Goal: Task Accomplishment & Management: Manage account settings

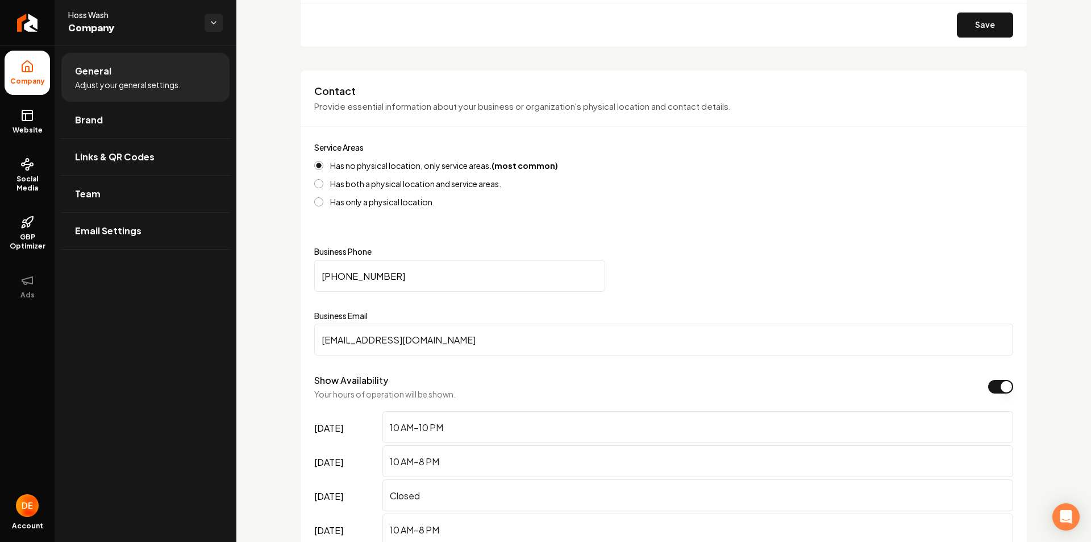
scroll to position [625, 0]
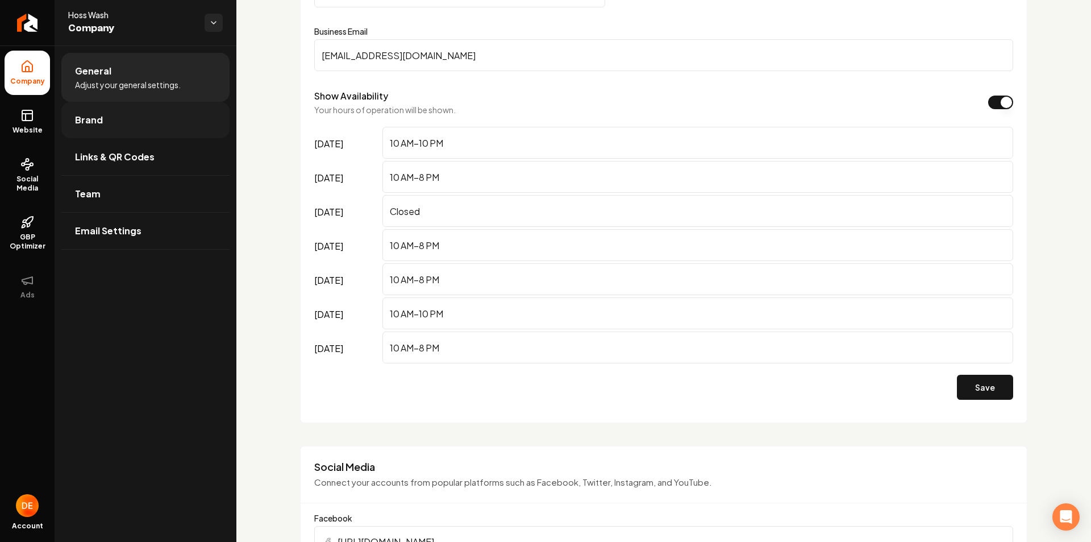
click at [112, 138] on link "Brand" at bounding box center [145, 120] width 168 height 36
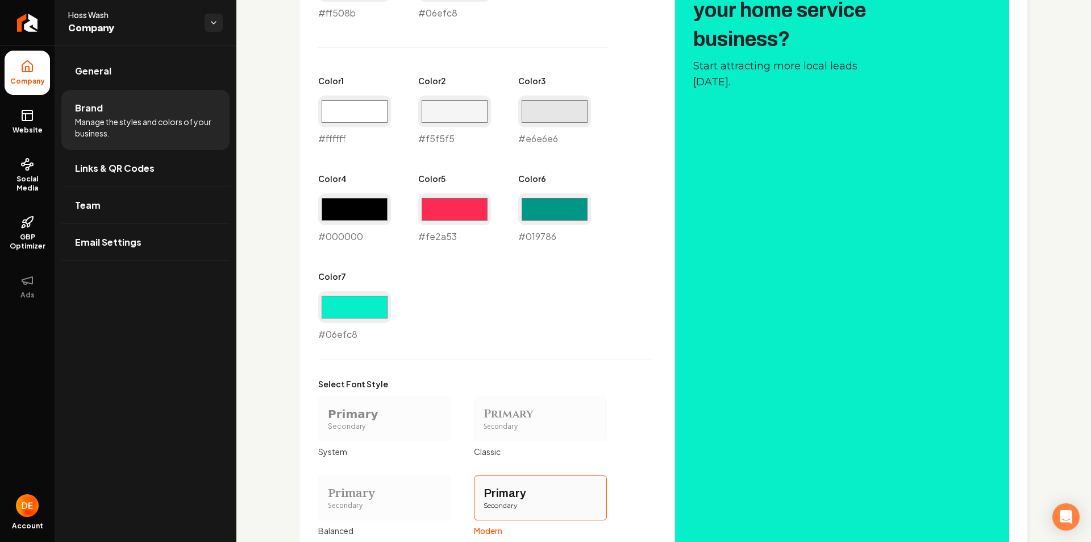
scroll to position [511, 0]
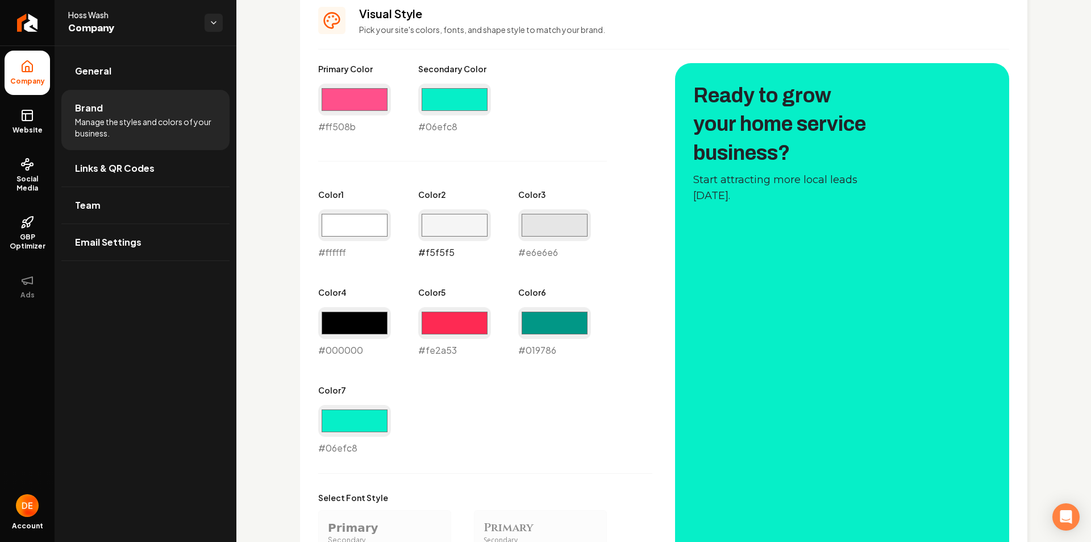
click at [471, 229] on input "#f5f5f5" at bounding box center [454, 225] width 73 height 32
type input "#e74b7d"
click at [565, 220] on input "#e6e6e6" at bounding box center [554, 225] width 73 height 32
click at [539, 219] on input "#e6e6e6" at bounding box center [554, 225] width 73 height 32
type input "#cc4e7d"
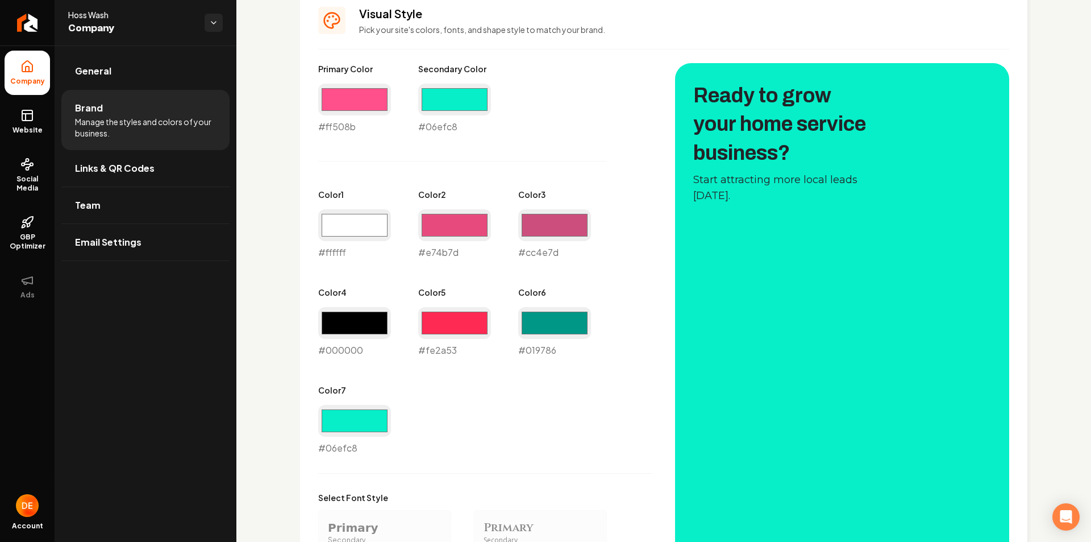
click at [617, 202] on div "Primary Color #ff508b #ff508b Secondary Color #06efc8 #06efc8 Color 1 #ffffff #…" at bounding box center [485, 259] width 334 height 392
click at [637, 243] on div "Primary Color #ff508b #ff508b Secondary Color #06efc8 #06efc8 Color 1 #ffffff #…" at bounding box center [485, 259] width 334 height 392
click at [536, 224] on input "#cc4e7d" at bounding box center [554, 225] width 73 height 32
click at [448, 226] on input "#e74b7d" at bounding box center [454, 225] width 73 height 32
click at [546, 220] on input "#cc4e7d" at bounding box center [554, 225] width 73 height 32
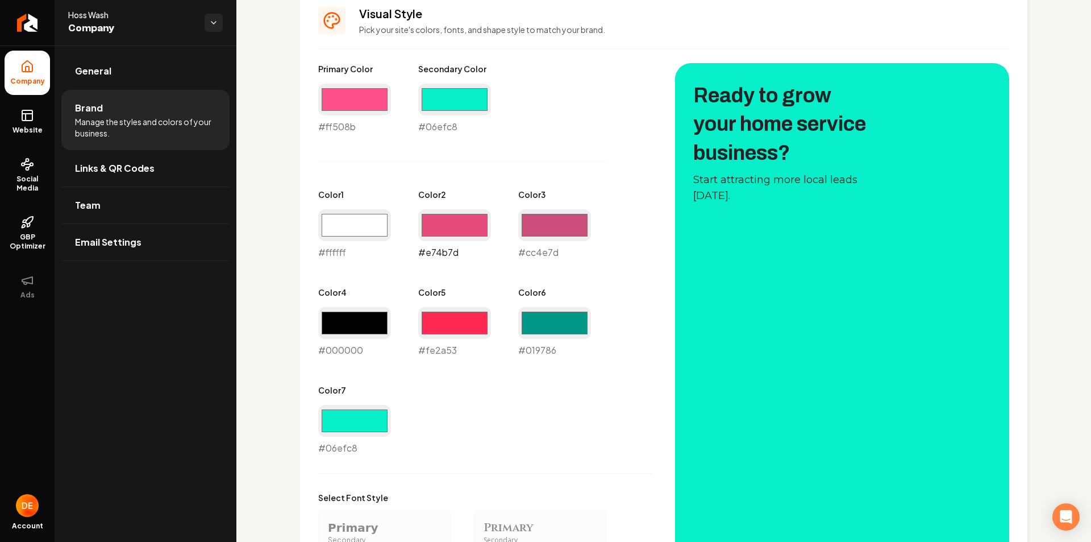
click at [471, 218] on input "#e74b7d" at bounding box center [454, 225] width 73 height 32
click at [536, 219] on input "#cc4e7d" at bounding box center [554, 225] width 73 height 32
click at [663, 232] on div "Primary Color #ff508b #ff508b Secondary Color #06efc8 #06efc8 Color 1 #ffffff #…" at bounding box center [663, 410] width 691 height 694
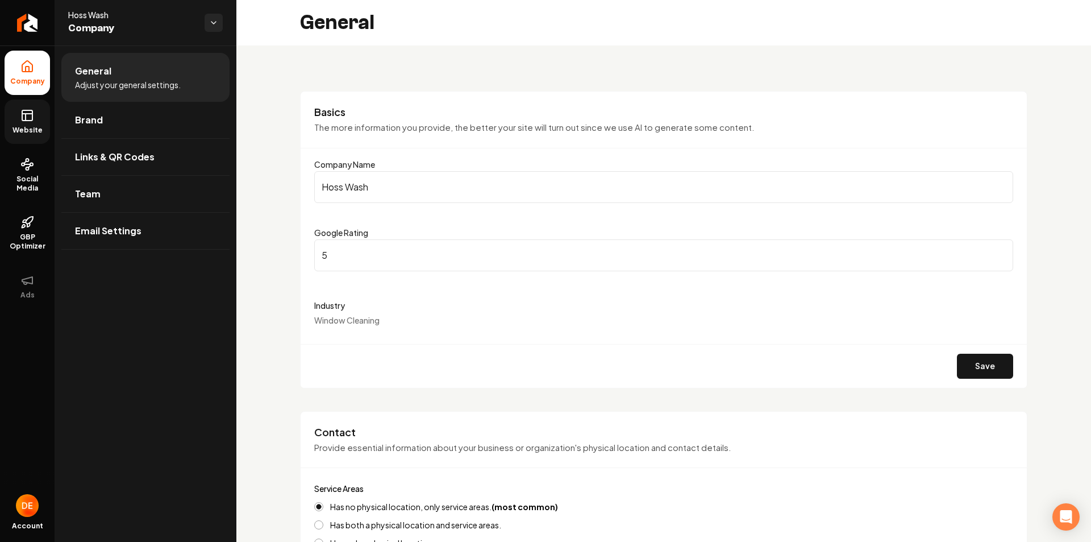
click at [36, 136] on link "Website" at bounding box center [27, 121] width 45 height 44
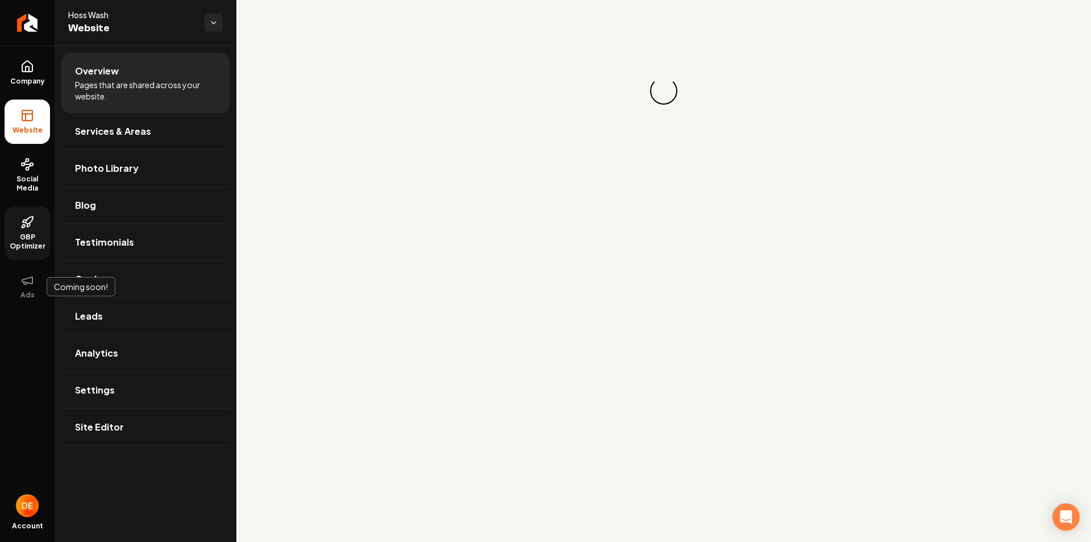
click at [27, 220] on icon at bounding box center [27, 222] width 14 height 14
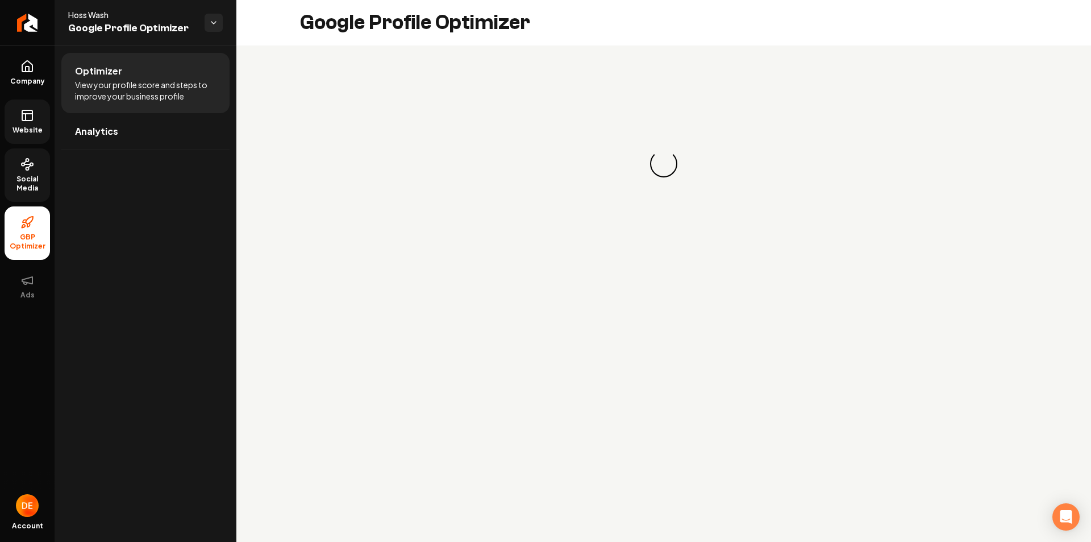
click at [20, 182] on span "Social Media" at bounding box center [27, 183] width 45 height 18
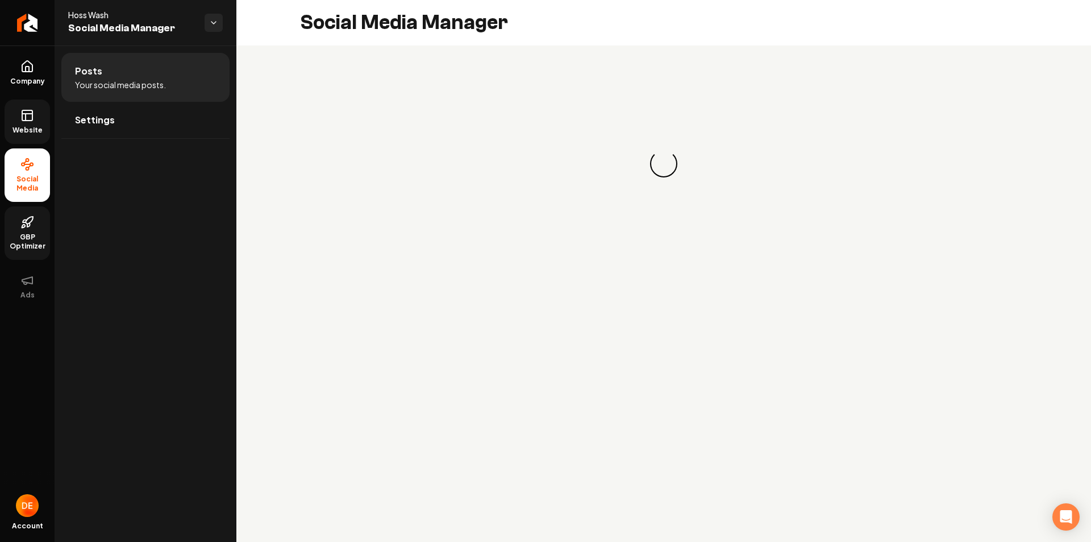
click at [32, 114] on icon at bounding box center [27, 114] width 10 height 0
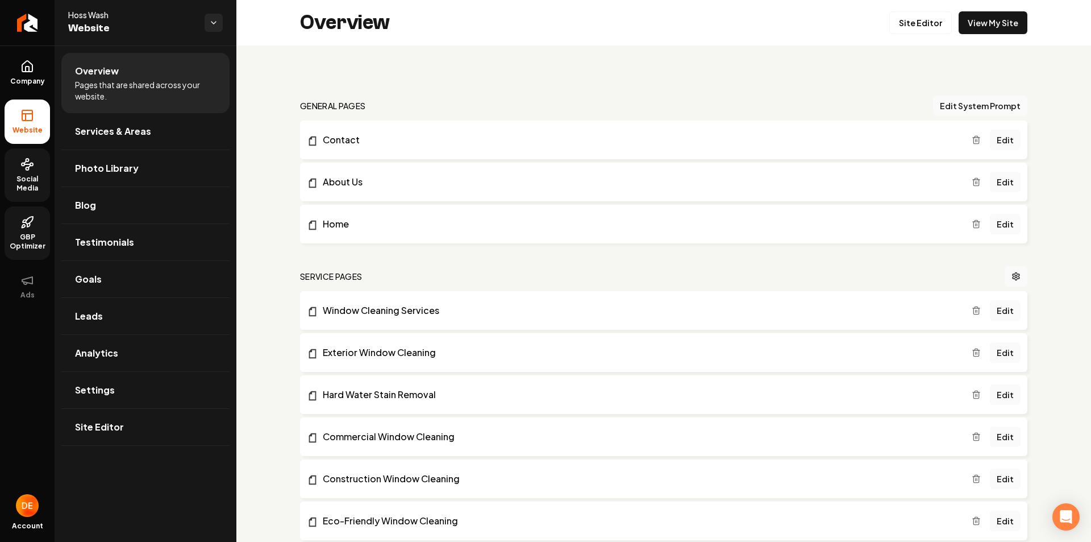
click at [23, 213] on link "GBP Optimizer" at bounding box center [27, 232] width 45 height 53
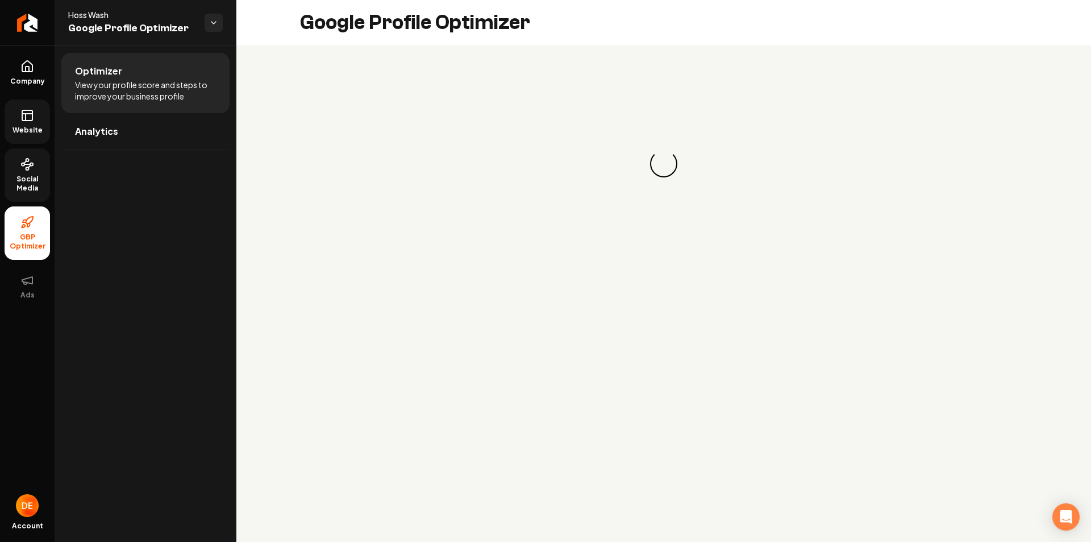
click at [29, 184] on span "Social Media" at bounding box center [27, 183] width 45 height 18
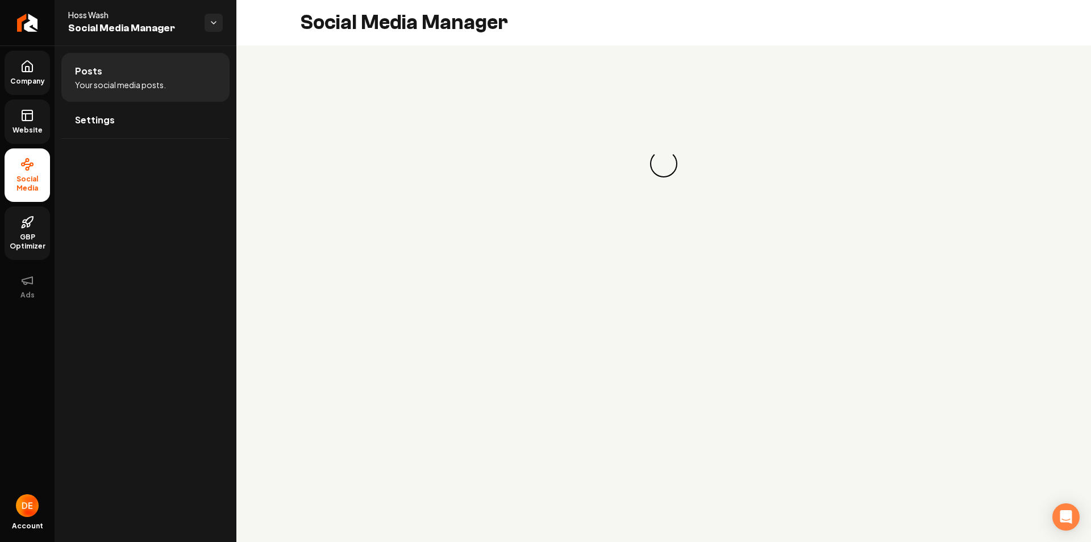
click at [29, 84] on span "Company" at bounding box center [28, 81] width 44 height 9
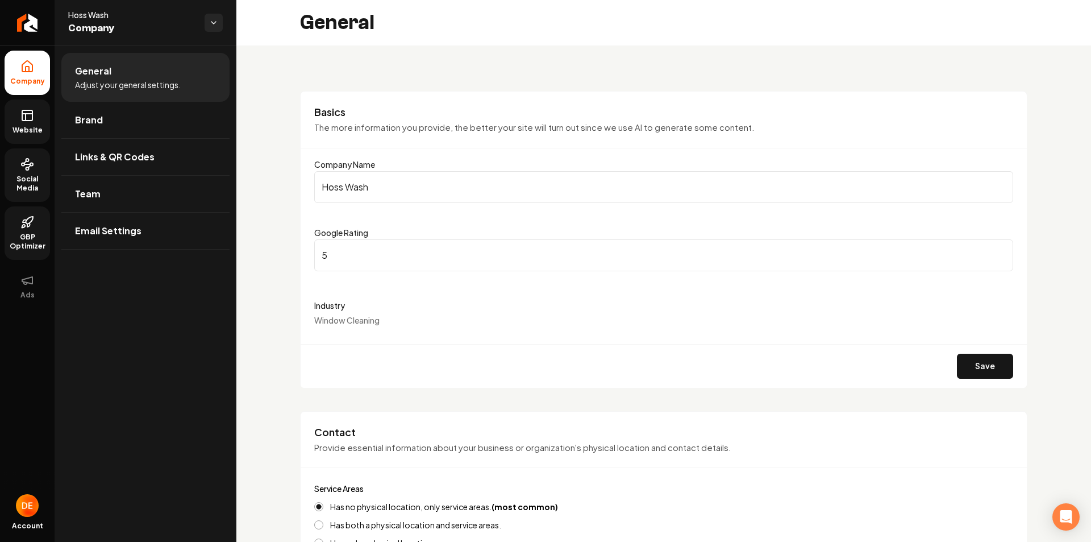
click at [36, 219] on link "GBP Optimizer" at bounding box center [27, 232] width 45 height 53
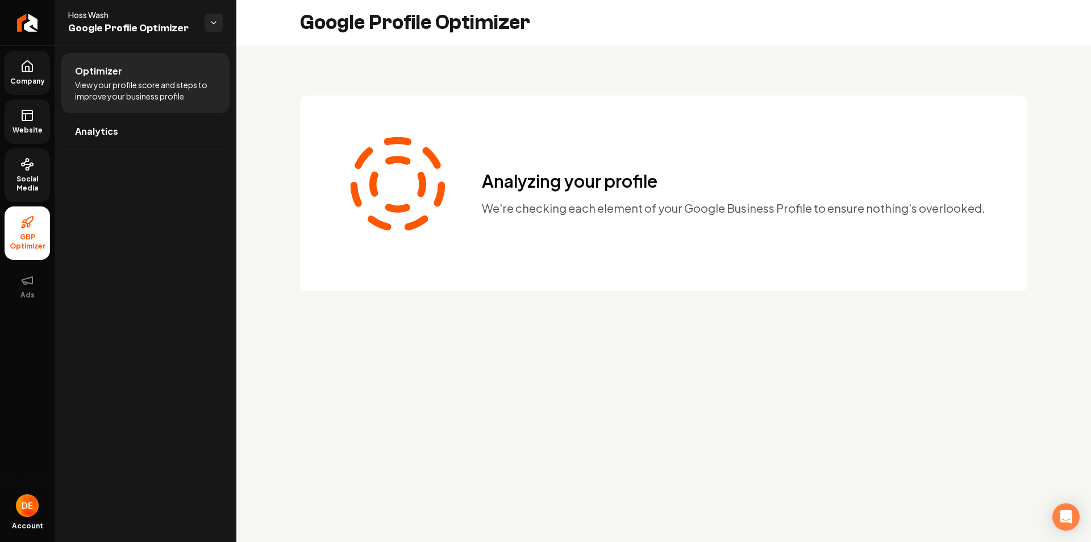
click at [34, 179] on span "Social Media" at bounding box center [27, 183] width 45 height 18
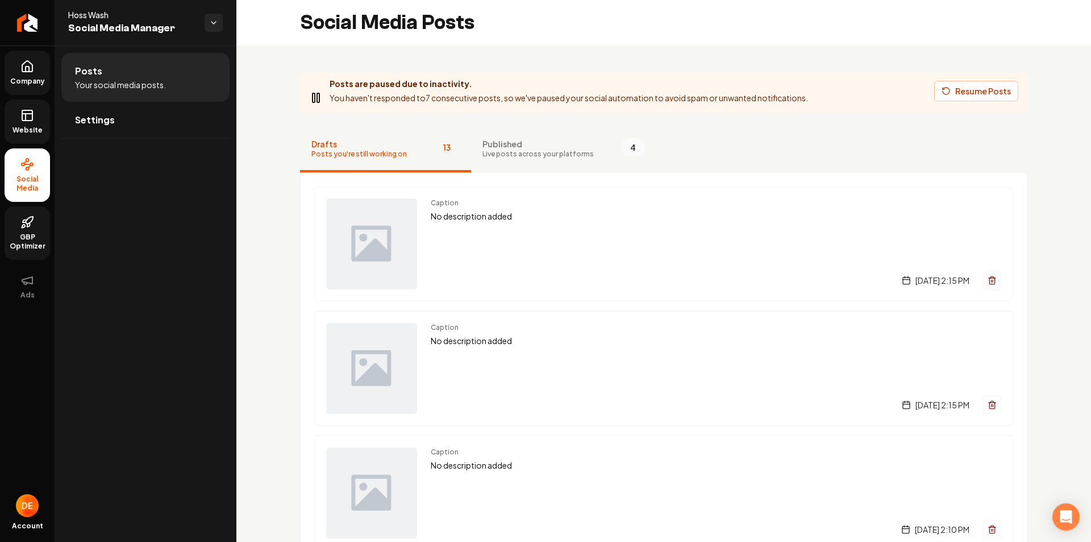
click at [30, 114] on icon at bounding box center [27, 114] width 10 height 0
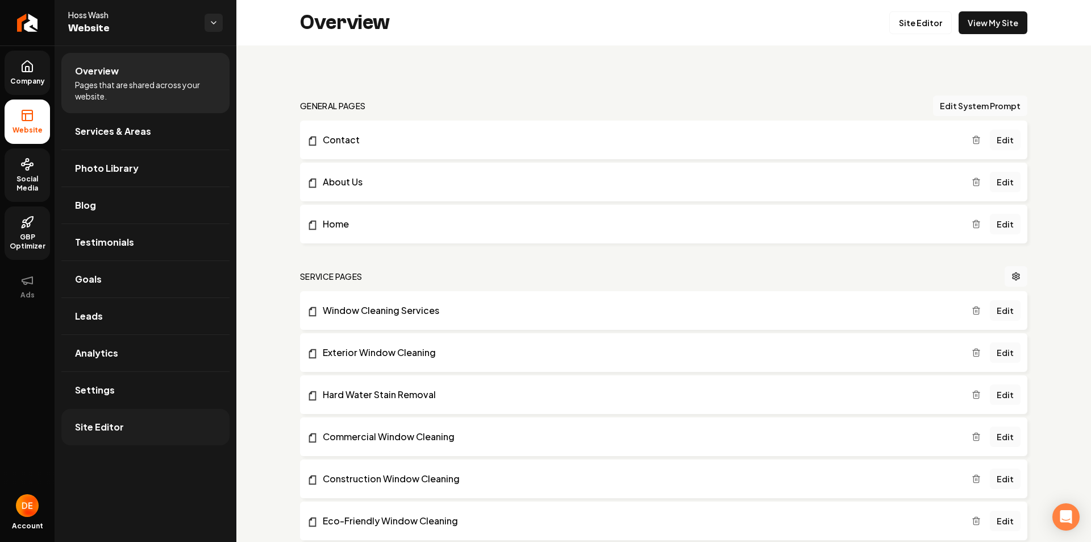
click at [168, 434] on link "Site Editor" at bounding box center [145, 427] width 168 height 36
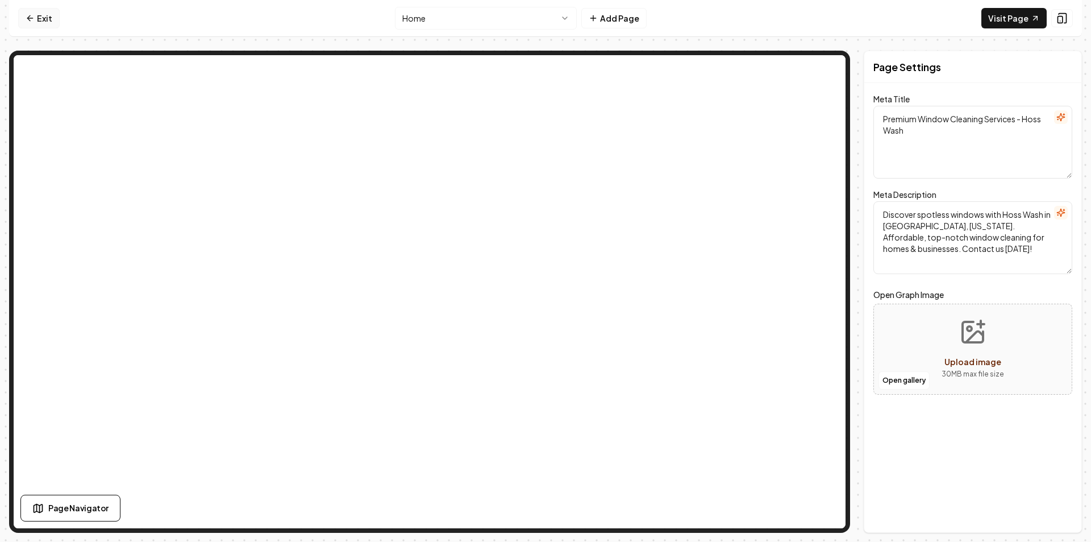
click at [31, 19] on icon at bounding box center [30, 18] width 9 height 9
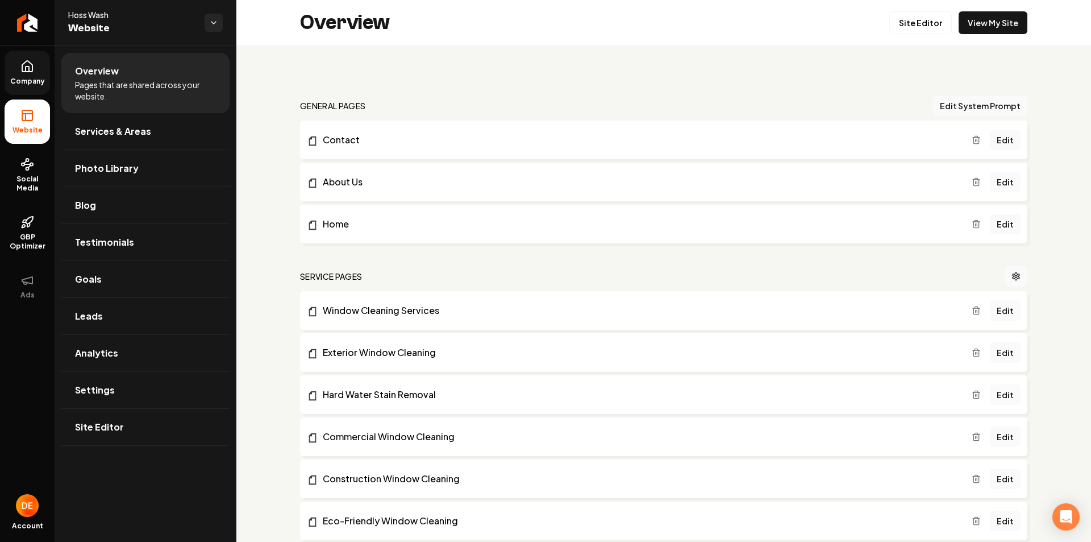
click at [35, 74] on link "Company" at bounding box center [27, 73] width 45 height 44
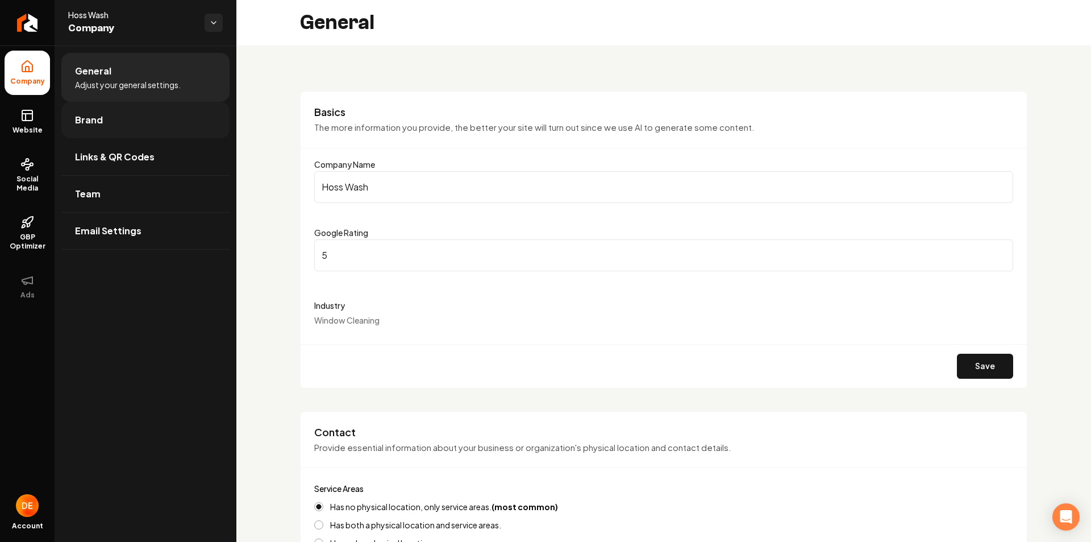
click at [116, 128] on link "Brand" at bounding box center [145, 120] width 168 height 36
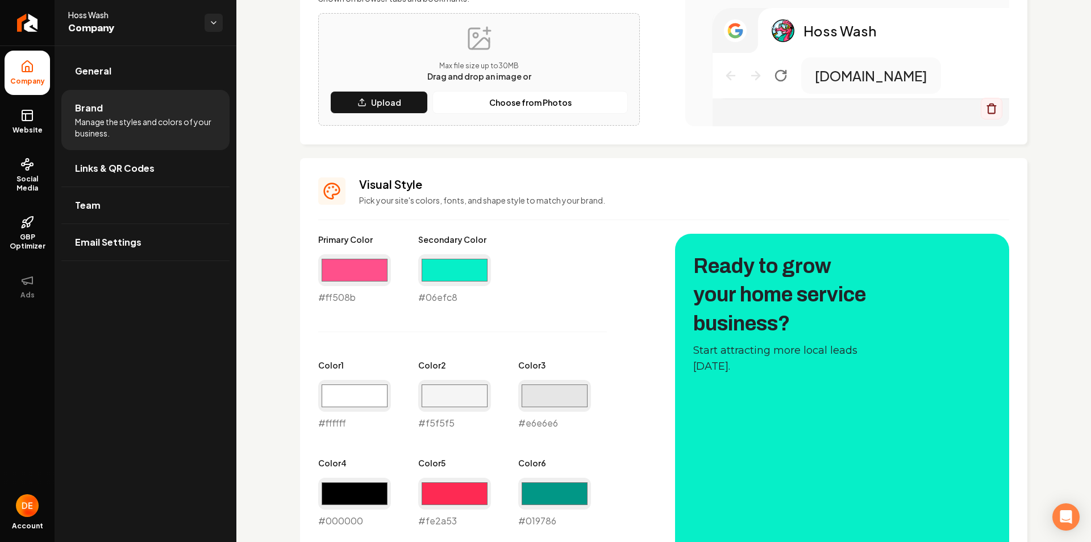
scroll to position [511, 0]
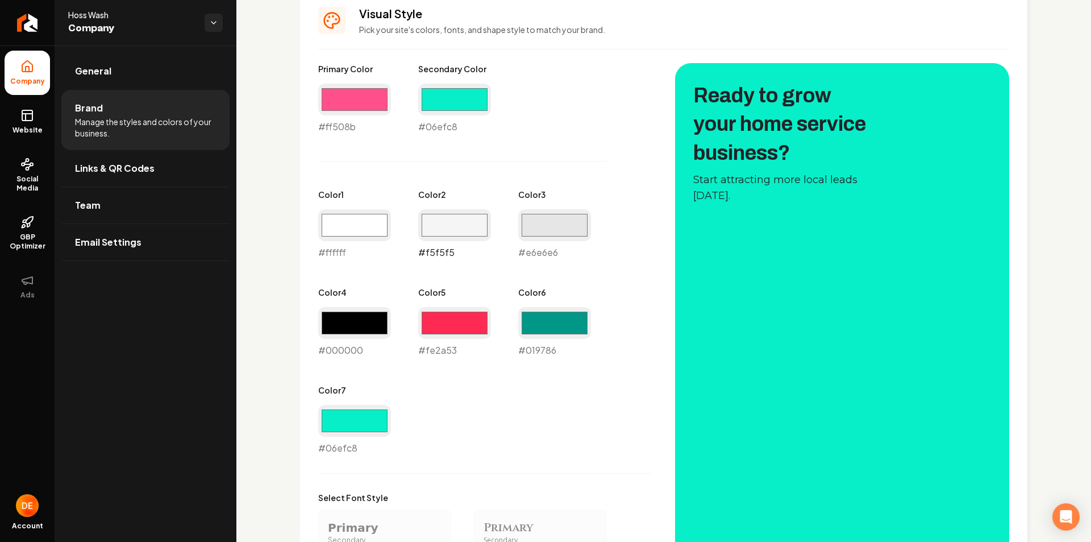
click at [457, 226] on input "#f5f5f5" at bounding box center [454, 225] width 73 height 32
click at [449, 220] on input "#f5f5f5" at bounding box center [454, 225] width 73 height 32
type input "#ce4e7e"
click at [561, 221] on input "#e6e6e6" at bounding box center [554, 225] width 73 height 32
click at [538, 213] on input "#e6e6e6" at bounding box center [554, 225] width 73 height 32
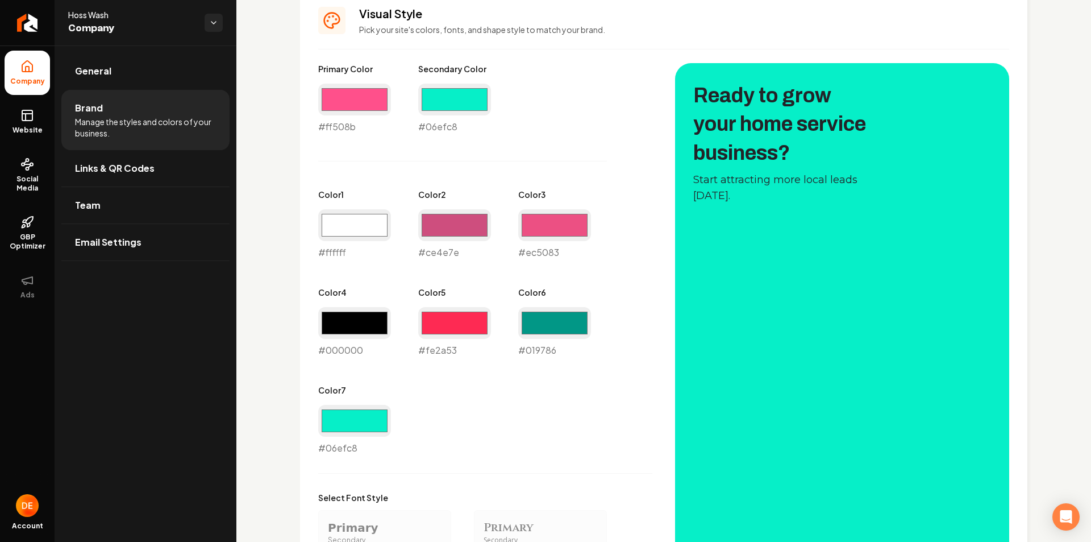
type input "#ec5083"
click at [635, 156] on div "Primary Color #ff508b #ff508b Secondary Color #06efc8 #06efc8 Color 1 #ffffff #…" at bounding box center [485, 259] width 334 height 392
click at [617, 225] on div "Primary Color #ff508b #ff508b Secondary Color #06efc8 #06efc8 Color 1 #ffffff #…" at bounding box center [485, 259] width 334 height 392
click at [494, 231] on div "Primary Color #ff508b #ff508b Secondary Color #06efc8 #06efc8 Color 1 #ffffff #…" at bounding box center [485, 259] width 334 height 392
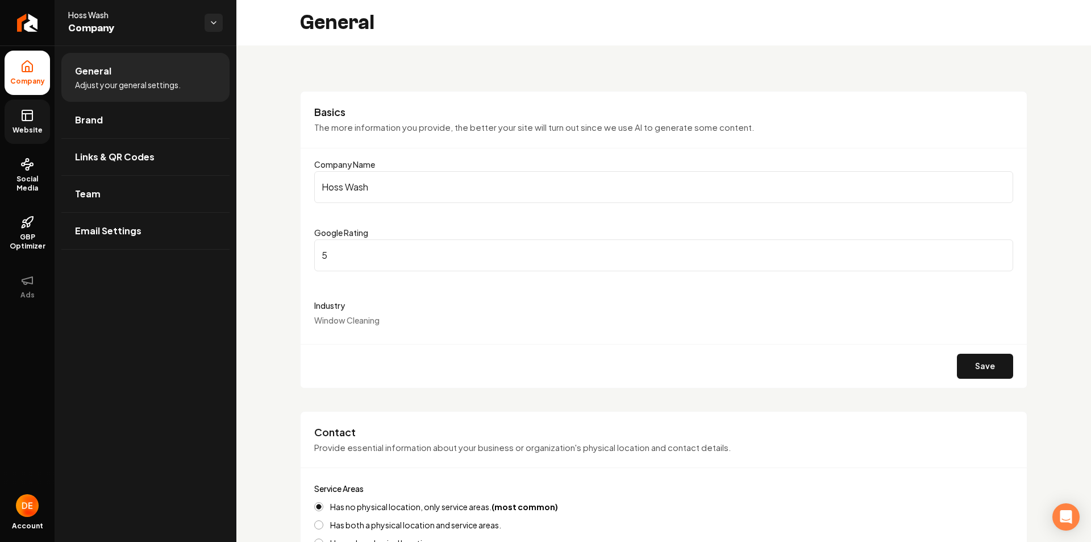
click at [35, 131] on span "Website" at bounding box center [27, 130] width 39 height 9
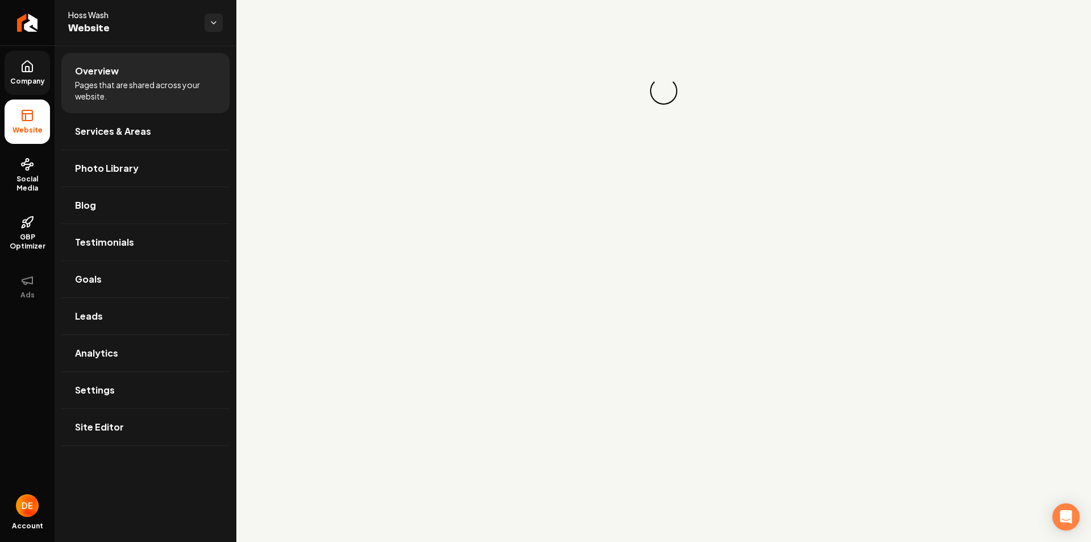
click at [16, 85] on span "Company" at bounding box center [28, 81] width 44 height 9
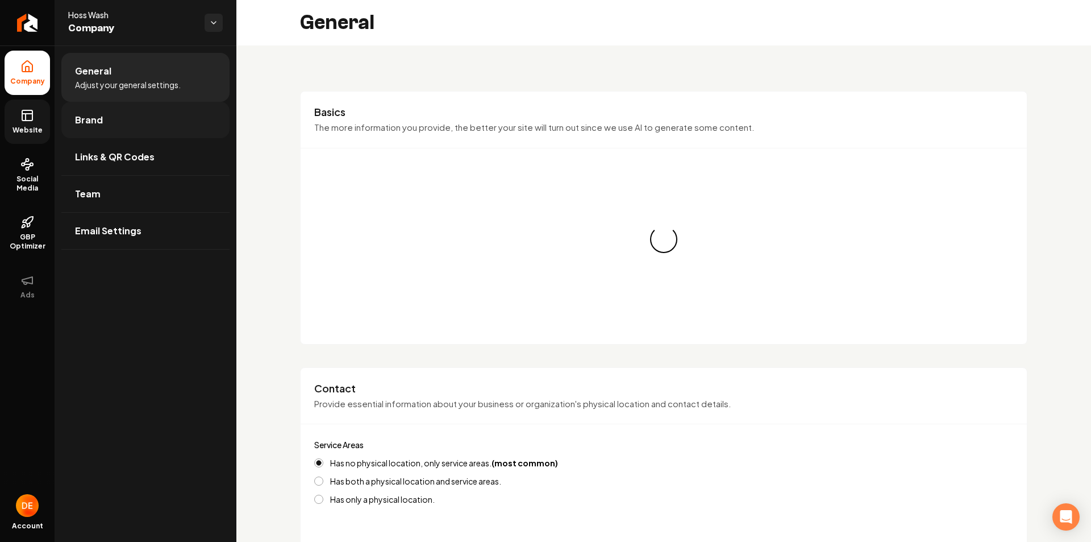
click at [99, 122] on span "Brand" at bounding box center [89, 120] width 28 height 14
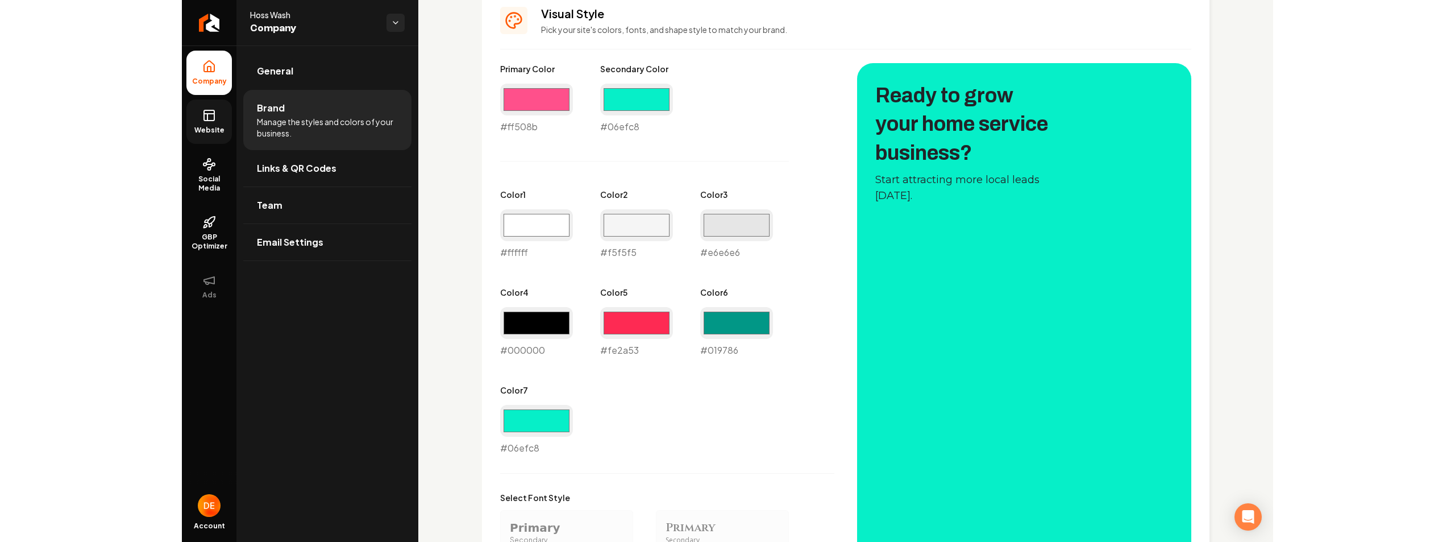
scroll to position [568, 0]
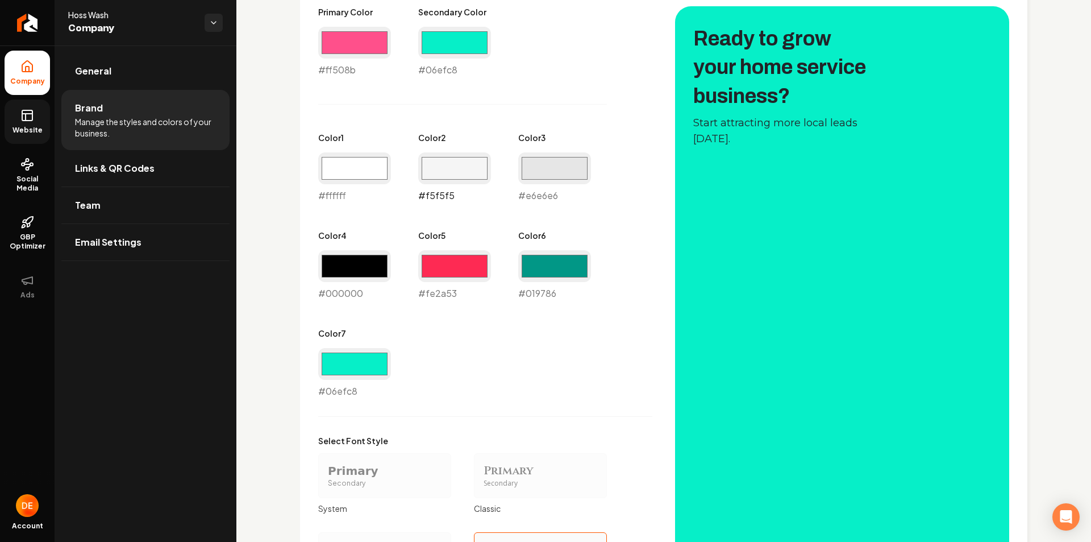
click at [463, 174] on input "#f5f5f5" at bounding box center [454, 168] width 73 height 32
type input "#ff508b"
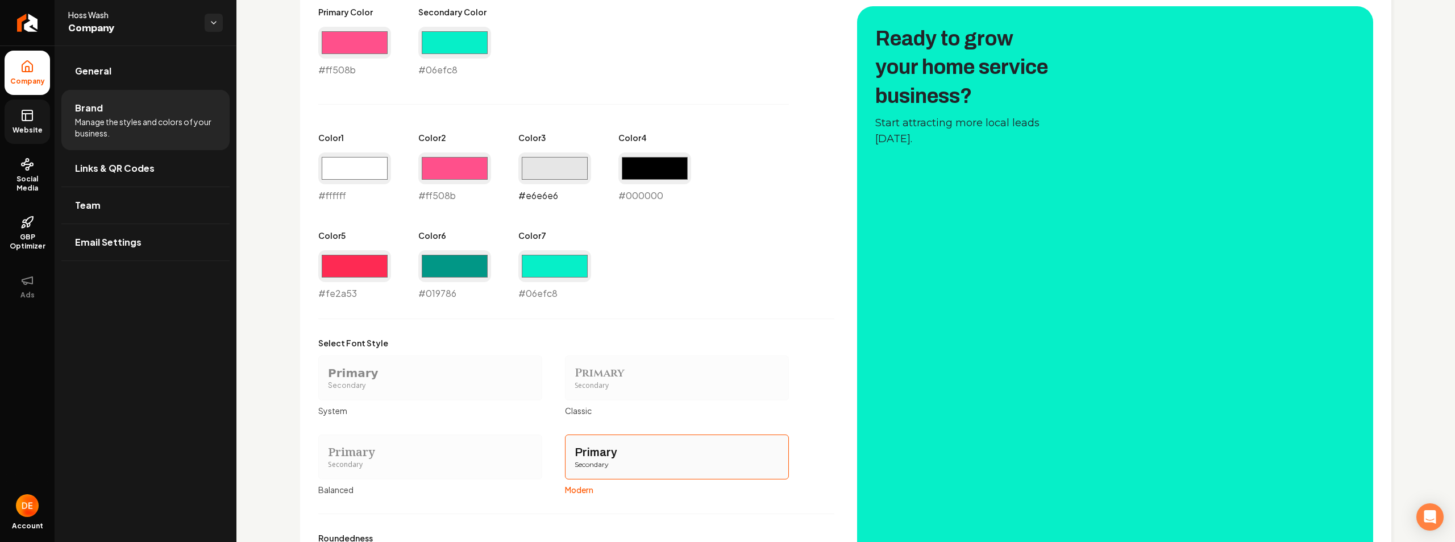
click at [540, 171] on input "#e6e6e6" at bounding box center [554, 168] width 73 height 32
click at [682, 258] on div "Primary Color #ff508b #ff508b Secondary Color #06efc8 #06efc8 Color 1 #ffffff #…" at bounding box center [576, 153] width 516 height 294
click at [544, 173] on input "#f7648f" at bounding box center [554, 168] width 73 height 32
click at [729, 243] on div "Primary Color #ff508b #ff508b Secondary Color #06efc8 #06efc8 Color 1 #ffffff #…" at bounding box center [576, 153] width 516 height 294
click at [541, 169] on input "#f7648f" at bounding box center [554, 168] width 73 height 32
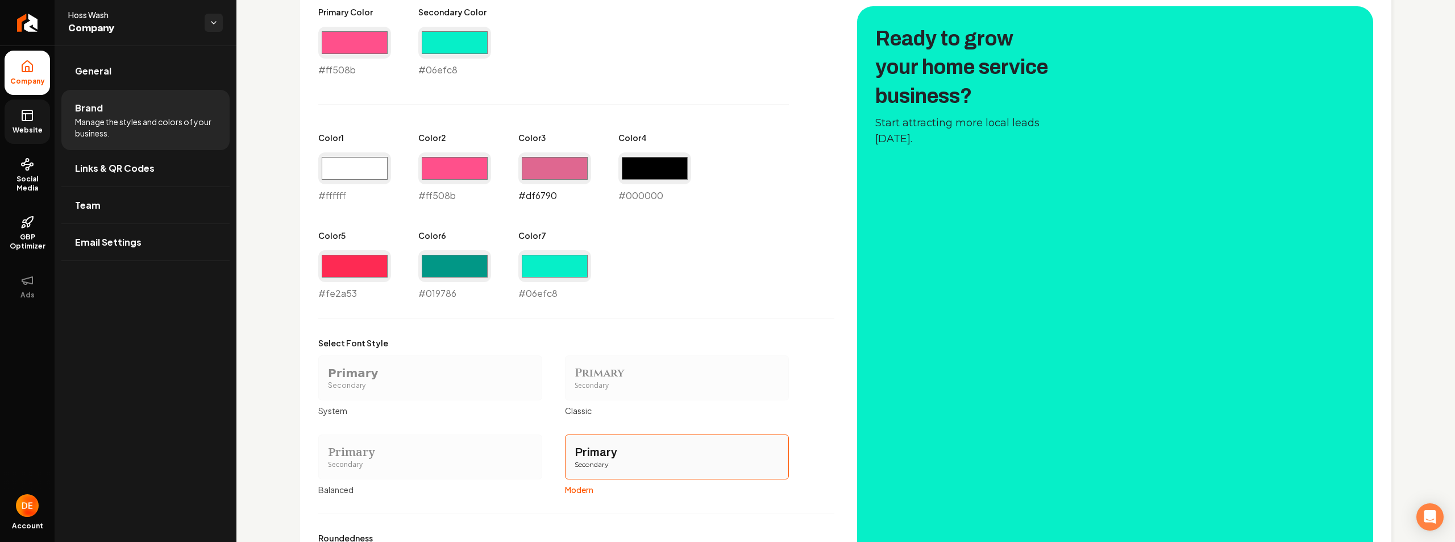
click at [542, 166] on input "#df6790" at bounding box center [554, 168] width 73 height 32
click at [547, 170] on input "#ffa3c9" at bounding box center [554, 168] width 73 height 32
click at [542, 165] on input "#ea90c4" at bounding box center [554, 168] width 73 height 32
click at [512, 358] on div "Primary Secondary" at bounding box center [430, 377] width 224 height 45
click at [327, 373] on button "Primary Secondary System" at bounding box center [322, 377] width 9 height 9
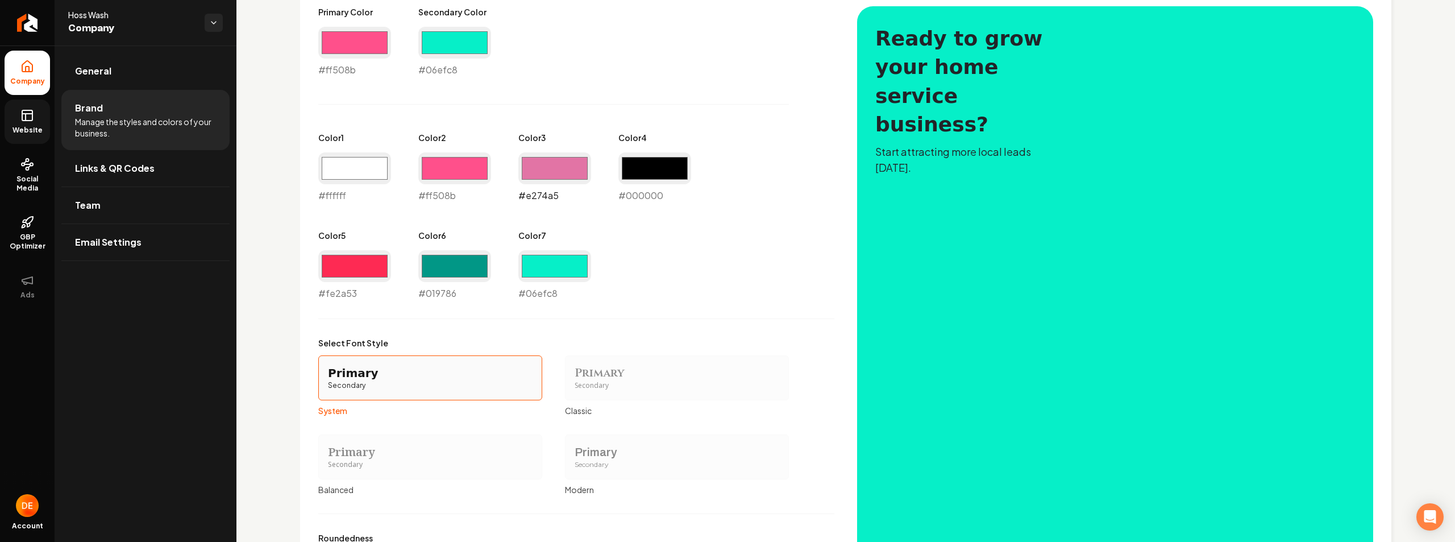
click at [556, 157] on input "#e274a5" at bounding box center [554, 168] width 73 height 32
click at [802, 274] on div "Primary Color #ff508b #ff508b Secondary Color #06efc8 #06efc8 Color 1 #ffffff #…" at bounding box center [576, 153] width 516 height 294
click at [548, 181] on input "#df3a7b" at bounding box center [554, 168] width 73 height 32
click at [684, 270] on div "Primary Color #ff508b #ff508b Secondary Color #06efc8 #06efc8 Color 1 #ffffff #…" at bounding box center [576, 153] width 516 height 294
click at [540, 170] on input "#eb6779" at bounding box center [554, 168] width 73 height 32
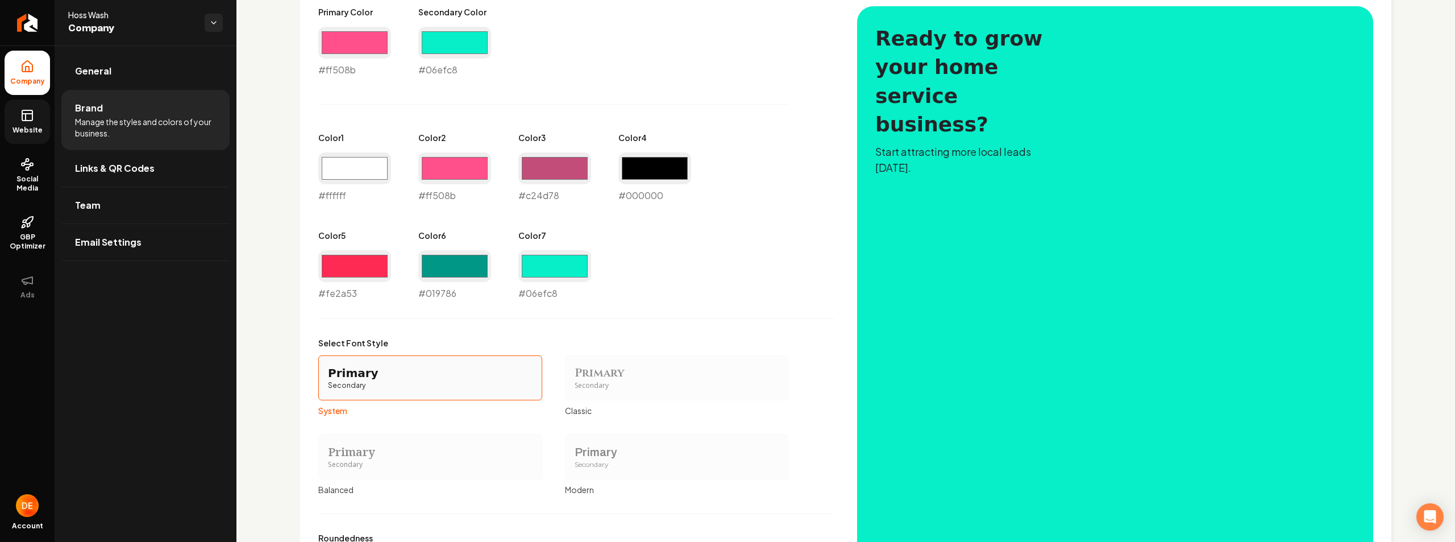
click at [718, 290] on div "Primary Color #ff508b #ff508b Secondary Color #06efc8 #06efc8 Color 1 #ffffff #…" at bounding box center [576, 153] width 516 height 294
click at [550, 164] on input "#c24d78" at bounding box center [554, 168] width 73 height 32
click at [741, 302] on div "Primary Color #ff508b #ff508b Secondary Color #06efc8 #06efc8 Color 1 #ffffff #…" at bounding box center [576, 304] width 516 height 596
click at [581, 168] on input "#e97299" at bounding box center [554, 168] width 73 height 32
click at [697, 340] on label "Select Font Style" at bounding box center [553, 342] width 471 height 11
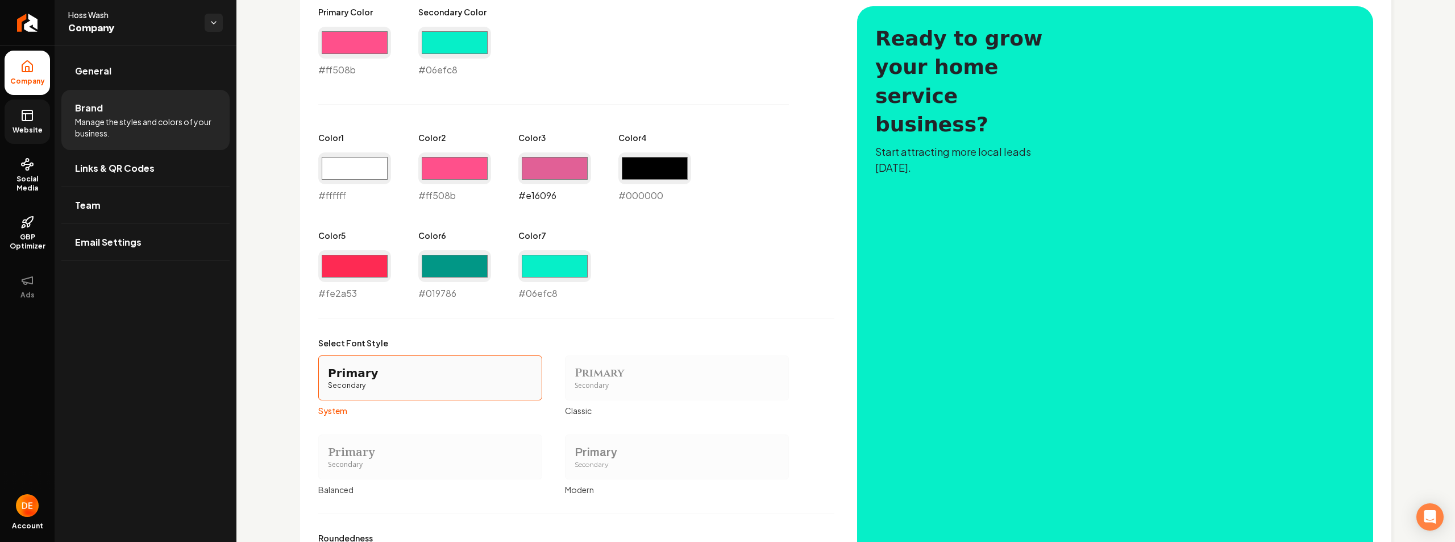
click at [565, 165] on input "#e16096" at bounding box center [554, 168] width 73 height 32
click at [561, 162] on input "#fcfcfc" at bounding box center [554, 168] width 73 height 32
drag, startPoint x: 888, startPoint y: 243, endPoint x: 869, endPoint y: 241, distance: 19.5
click at [889, 243] on div "Primary Color #ff508b #ff508b Secondary Color #06efc8 #06efc8 Color 1 #ffffff #…" at bounding box center [845, 304] width 1055 height 596
click at [540, 160] on input "#dd0584" at bounding box center [554, 168] width 73 height 32
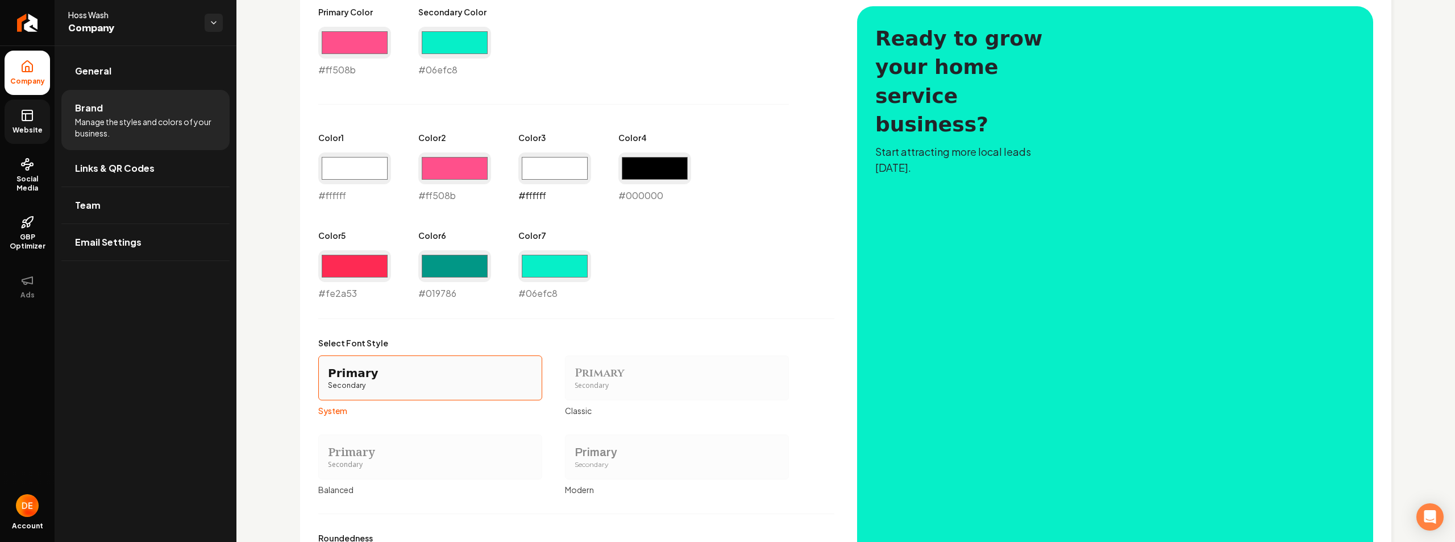
click at [544, 174] on input "#ffffff" at bounding box center [554, 168] width 73 height 32
click at [743, 326] on div "Primary Color #ff508b #ff508b Secondary Color #06efc8 #06efc8 Color 1 #ffffff #…" at bounding box center [576, 304] width 516 height 596
click at [545, 174] on input "#c24d78" at bounding box center [554, 168] width 73 height 32
click at [758, 265] on div "Primary Color #ff508b #ff508b Secondary Color #06efc8 #06efc8 Color 1 #ffffff #…" at bounding box center [576, 153] width 516 height 294
click at [552, 177] on input "#f85896" at bounding box center [554, 168] width 73 height 32
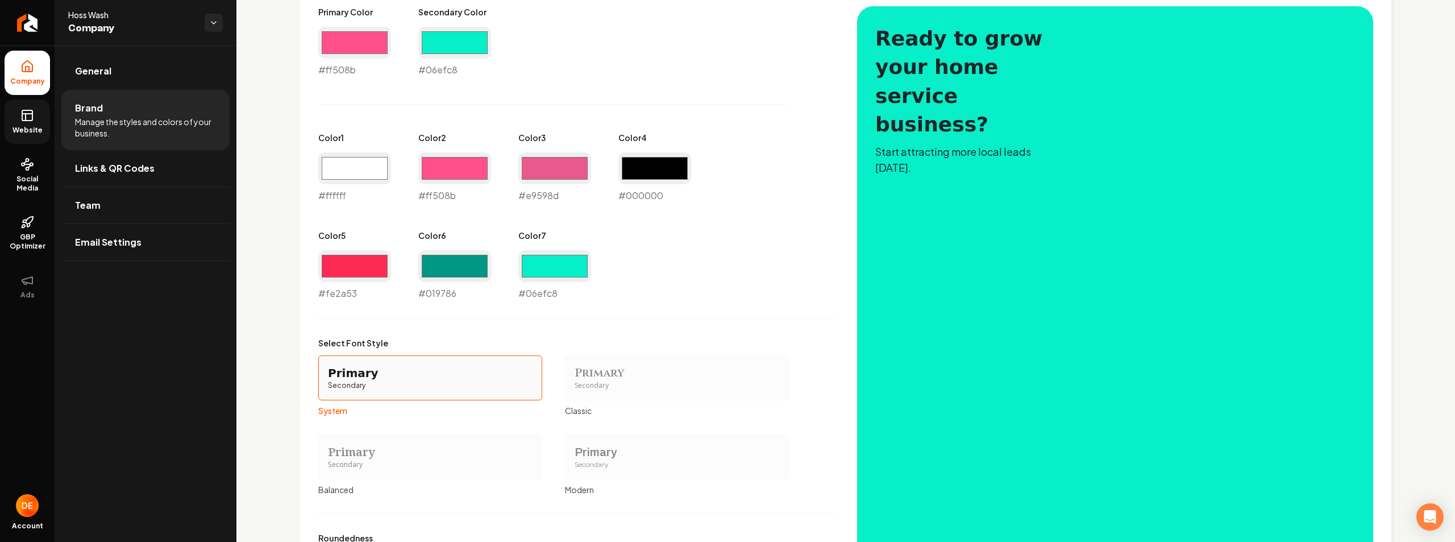
click at [806, 214] on div "Primary Color #ff508b #ff508b Secondary Color #06efc8 #06efc8 Color 1 #ffffff #…" at bounding box center [576, 153] width 516 height 294
click at [523, 172] on input "#e9598d" at bounding box center [554, 168] width 73 height 32
click at [554, 160] on input "#79364e" at bounding box center [554, 168] width 73 height 32
click at [756, 230] on div "Primary Color #ff508b #ff508b Secondary Color #06efc8 #06efc8 Color 1 #ffffff #…" at bounding box center [576, 153] width 516 height 294
click at [576, 169] on input "#df3a7b" at bounding box center [554, 168] width 73 height 32
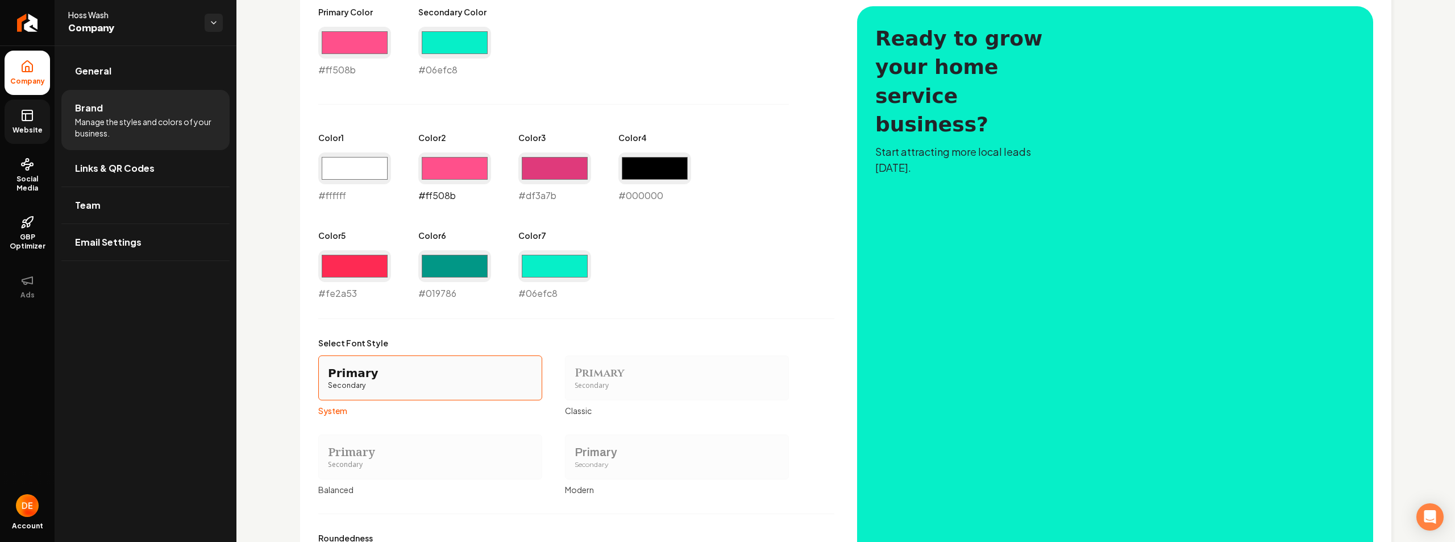
click at [466, 169] on input "#ff508b" at bounding box center [454, 168] width 73 height 32
click at [546, 163] on input "#df3a7b" at bounding box center [554, 168] width 73 height 32
type input "#cb4583"
drag, startPoint x: 800, startPoint y: 257, endPoint x: 682, endPoint y: 234, distance: 119.4
click at [799, 257] on div "Primary Color #ff508b #ff508b Secondary Color #06efc8 #06efc8 Color 1 #ffffff #…" at bounding box center [576, 153] width 516 height 294
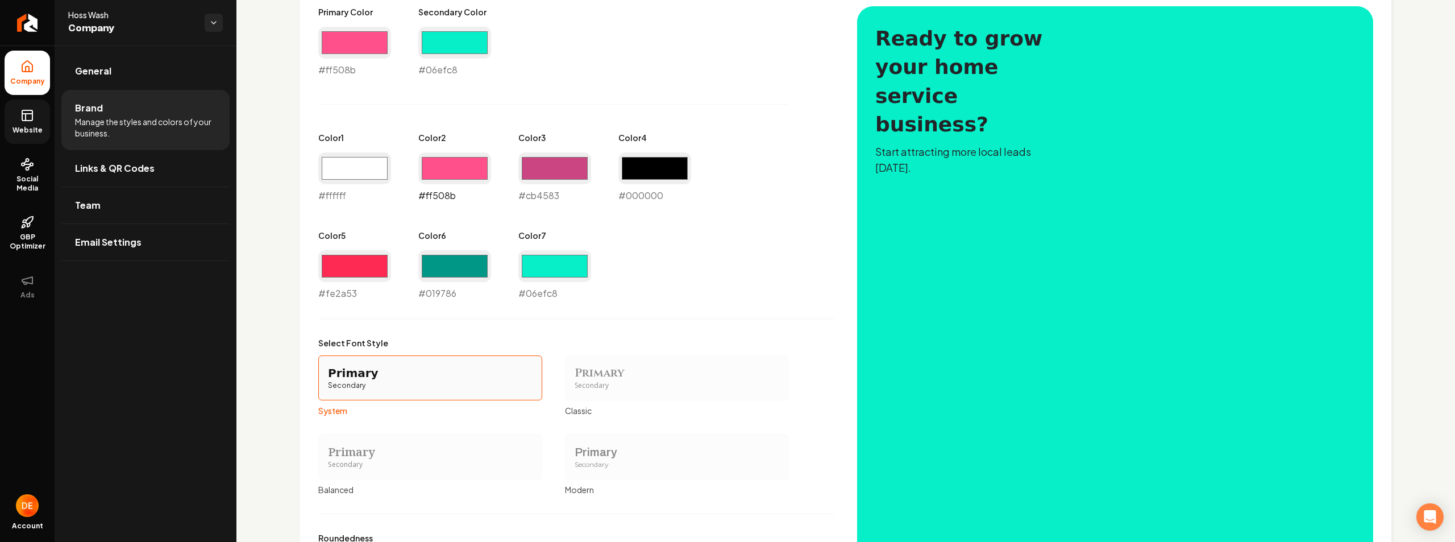
click at [476, 170] on input "#ff508b" at bounding box center [454, 168] width 73 height 32
click at [536, 362] on div "Primary Secondary" at bounding box center [430, 377] width 224 height 45
click at [327, 373] on button "Primary Secondary System" at bounding box center [322, 377] width 9 height 9
click at [464, 163] on input "#1eb7b4" at bounding box center [454, 168] width 73 height 32
click at [721, 330] on div "Primary Color #ff508b #ff508b Secondary Color #06efc8 #06efc8 Color 1 #ffffff #…" at bounding box center [576, 304] width 516 height 596
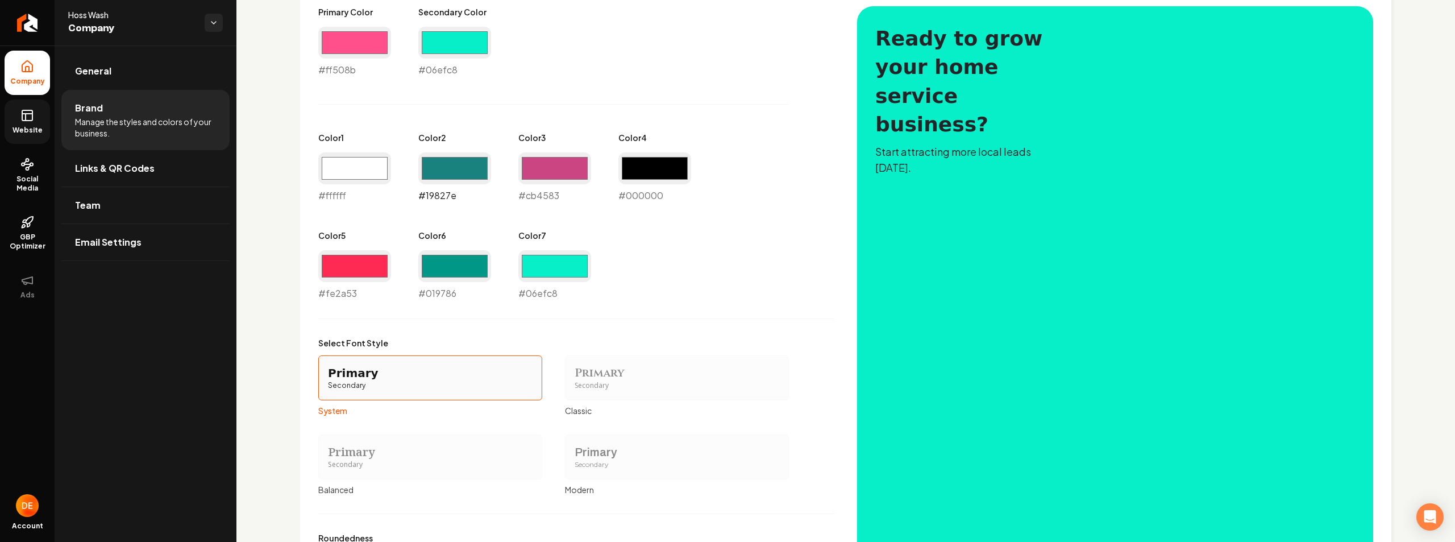
click at [471, 177] on input "#19827e" at bounding box center [454, 168] width 73 height 32
click at [745, 278] on div "Primary Color #ff508b #ff508b Secondary Color #06efc8 #06efc8 Color 1 #ffffff #…" at bounding box center [576, 153] width 516 height 294
click at [457, 168] on input "#01afad" at bounding box center [454, 168] width 73 height 32
click at [709, 268] on div "Primary Color #ff508b #ff508b Secondary Color #06efc8 #06efc8 Color 1 #ffffff #…" at bounding box center [576, 153] width 516 height 294
click at [455, 168] on input "#02d2c4" at bounding box center [454, 168] width 73 height 32
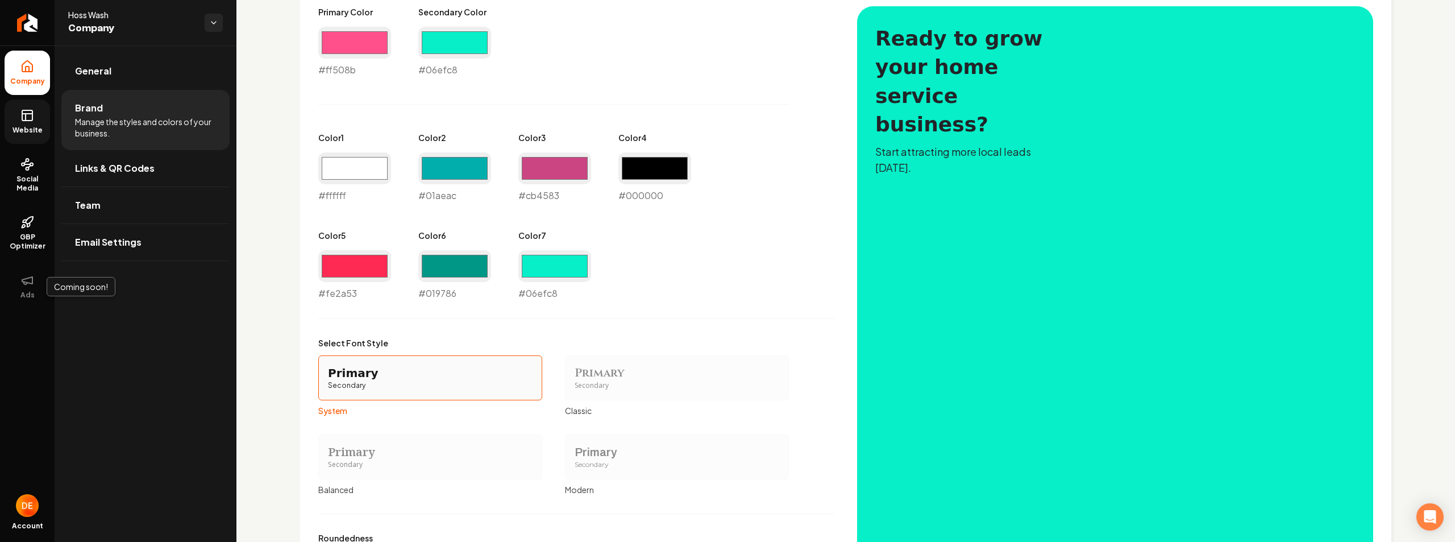
click at [822, 280] on div "Primary Color #ff508b #ff508b Secondary Color #06efc8 #06efc8 Color 1 #ffffff #…" at bounding box center [576, 153] width 516 height 294
click at [469, 170] on input "#01aeac" at bounding box center [454, 168] width 73 height 32
click at [762, 281] on div "Primary Color #ff508b #ff508b Secondary Color #06efc8 #06efc8 Color 1 #ffffff #…" at bounding box center [576, 153] width 516 height 294
click at [471, 174] on input "#008280" at bounding box center [454, 168] width 73 height 32
click at [821, 273] on div "Primary Color #ff508b #ff508b Secondary Color #06efc8 #06efc8 Color 1 #ffffff #…" at bounding box center [576, 153] width 516 height 294
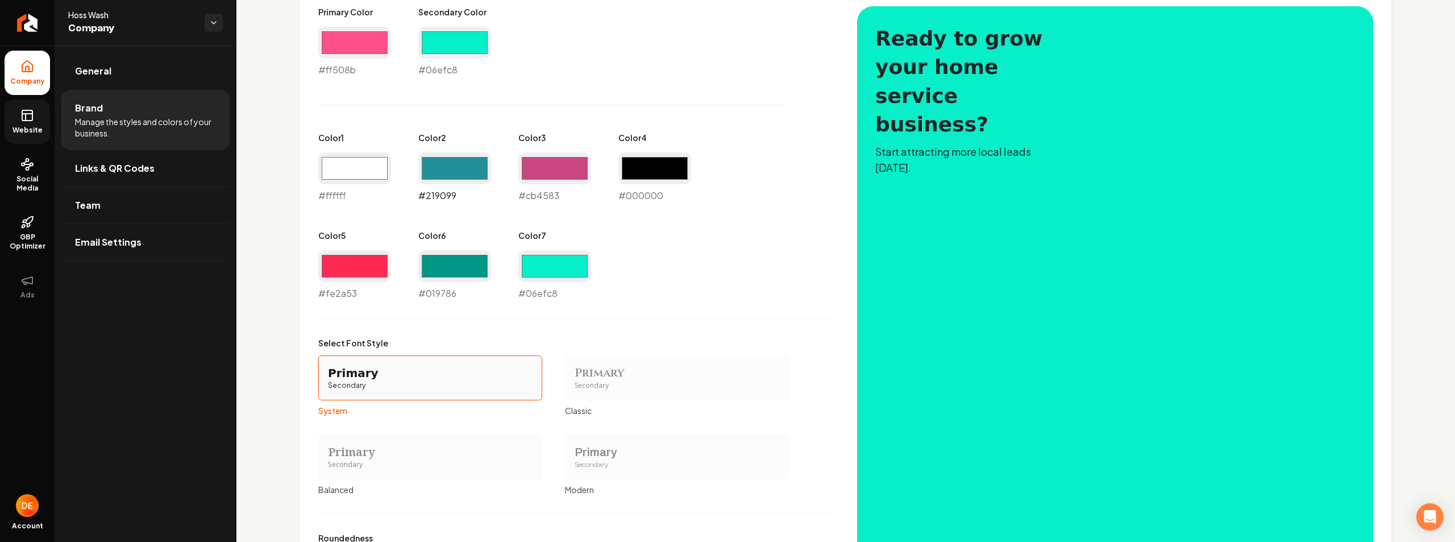
click at [471, 172] on input "#219099" at bounding box center [454, 168] width 73 height 32
click at [476, 172] on input "#008b80" at bounding box center [454, 168] width 73 height 32
click at [617, 313] on div "Primary Color #ff508b #ff508b Secondary Color #06efc8 #06efc8 Color 1 #ffffff #…" at bounding box center [576, 304] width 516 height 596
click at [447, 164] on input "#3c7780" at bounding box center [454, 168] width 73 height 32
click at [788, 268] on div "Primary Color #ff508b #ff508b Secondary Color #06efc8 #06efc8 Color 1 #ffffff #…" at bounding box center [576, 153] width 516 height 294
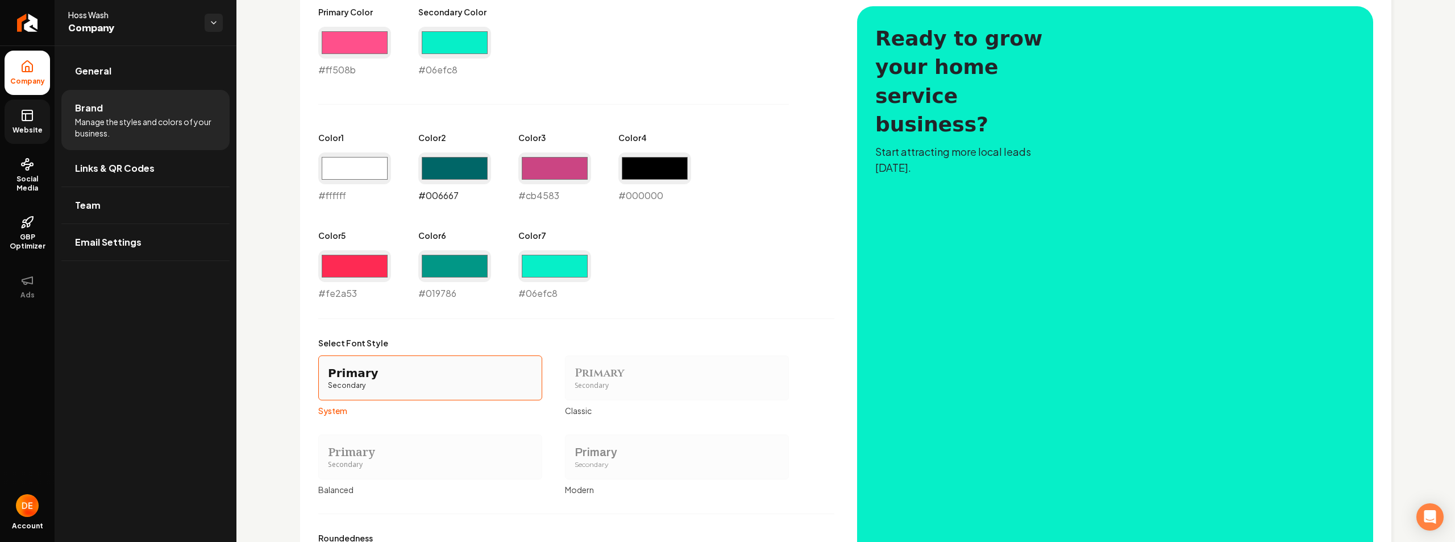
click at [460, 155] on input "#006667" at bounding box center [454, 168] width 73 height 32
click at [722, 345] on label "Select Font Style" at bounding box center [553, 342] width 471 height 11
click at [456, 151] on div "Color 2 #16687c #16687c" at bounding box center [454, 167] width 73 height 70
click at [456, 168] on input "#16687c" at bounding box center [454, 168] width 73 height 32
type input "#019d92"
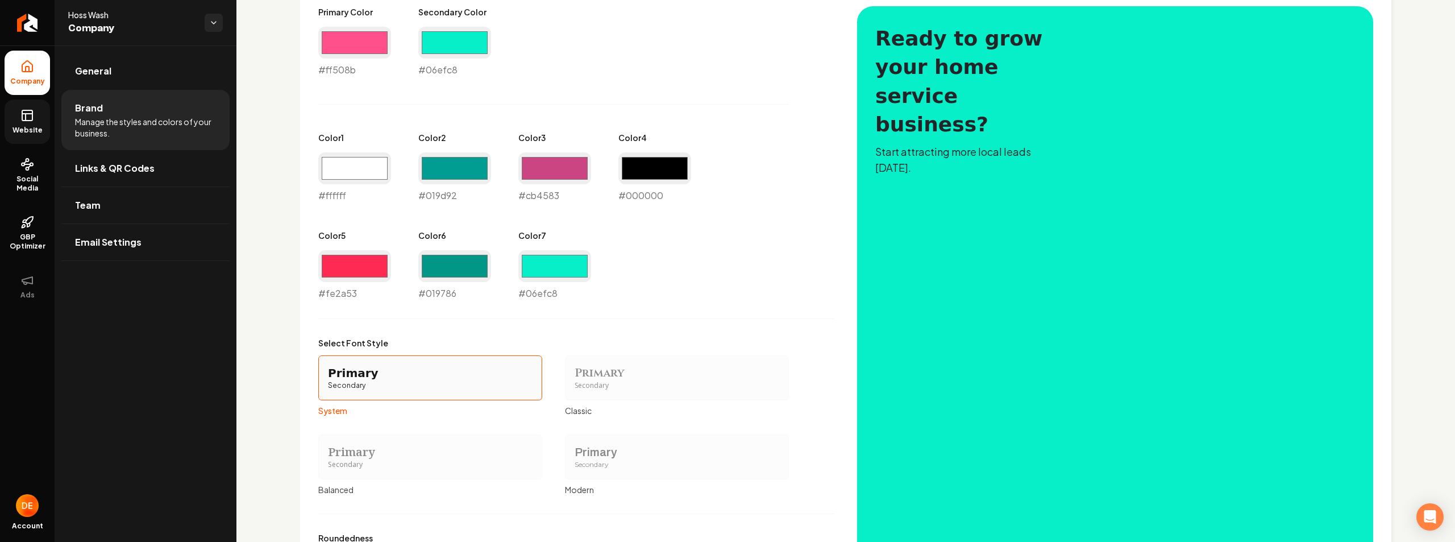
click at [710, 235] on div "Primary Color #ff508b #ff508b Secondary Color #06efc8 #06efc8 Color 1 #ffffff #…" at bounding box center [576, 153] width 516 height 294
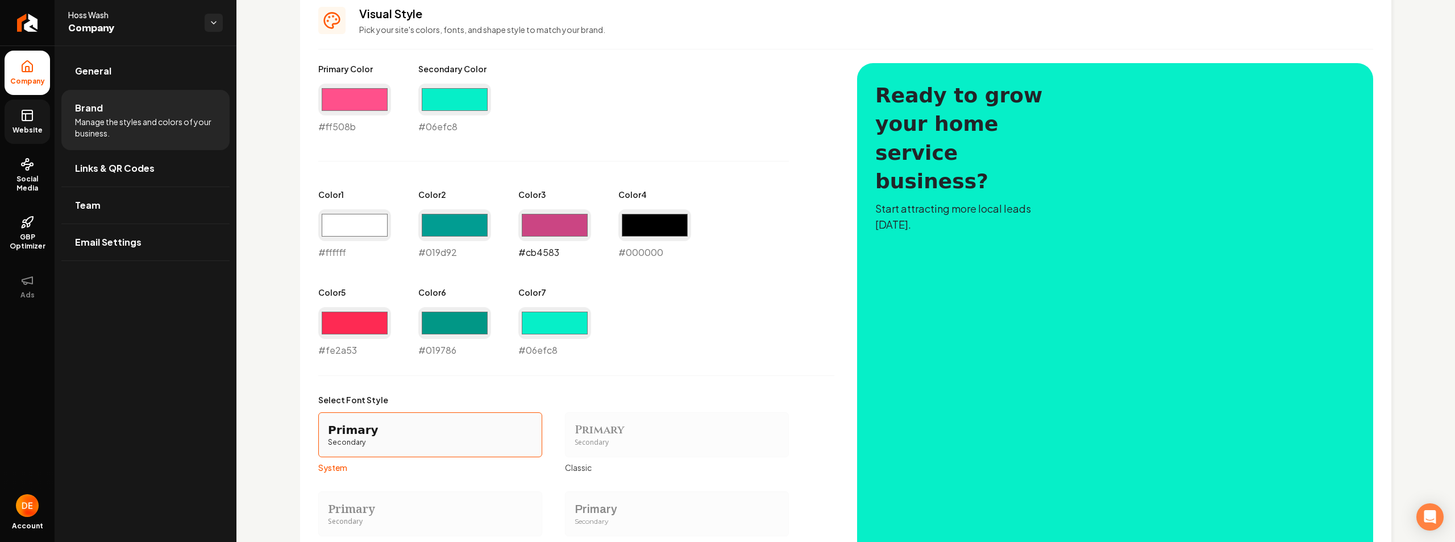
drag, startPoint x: 539, startPoint y: 226, endPoint x: 545, endPoint y: 235, distance: 11.0
click at [539, 226] on input "#cb4583" at bounding box center [554, 225] width 73 height 32
type input "#d179a2"
click at [727, 403] on label "Select Font Style" at bounding box center [553, 399] width 471 height 11
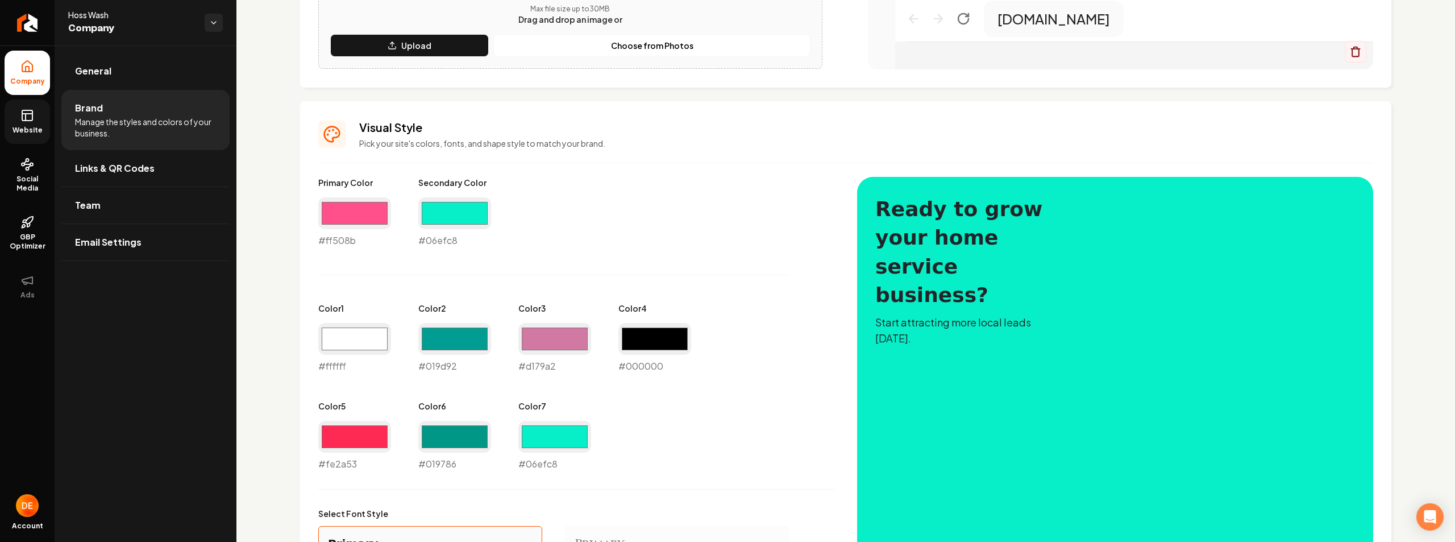
scroll to position [455, 0]
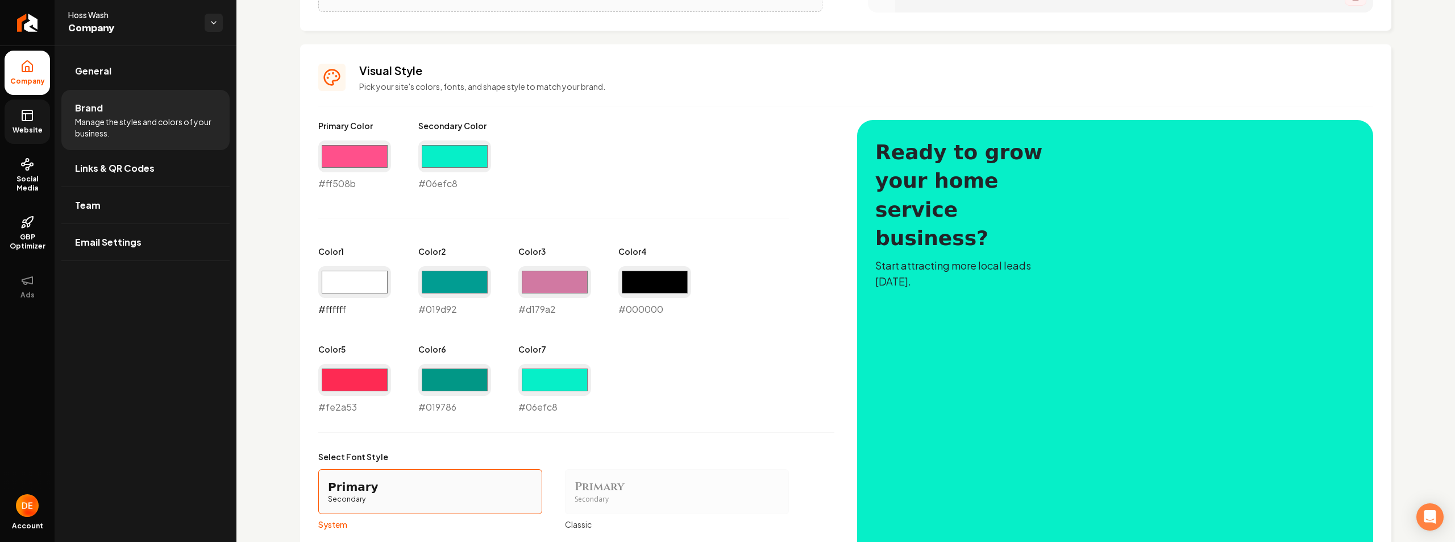
click at [355, 277] on input "#ffffff" at bounding box center [354, 282] width 73 height 32
click at [830, 191] on div "Primary Color #ff508b #ff508b Secondary Color #06efc8 #06efc8 Color 1 #f49ec3 #…" at bounding box center [845, 418] width 1055 height 596
click at [394, 270] on div "Primary Color #ff508b #ff508b Secondary Color #06efc8 #06efc8 Color 1 #f49ec3 #…" at bounding box center [576, 267] width 516 height 294
click at [378, 280] on input "#f49ec3" at bounding box center [354, 282] width 73 height 32
click at [726, 204] on div "Primary Color #ff508b #ff508b Secondary Color #06efc8 #06efc8 Color 1 #cc4e7e #…" at bounding box center [576, 267] width 516 height 294
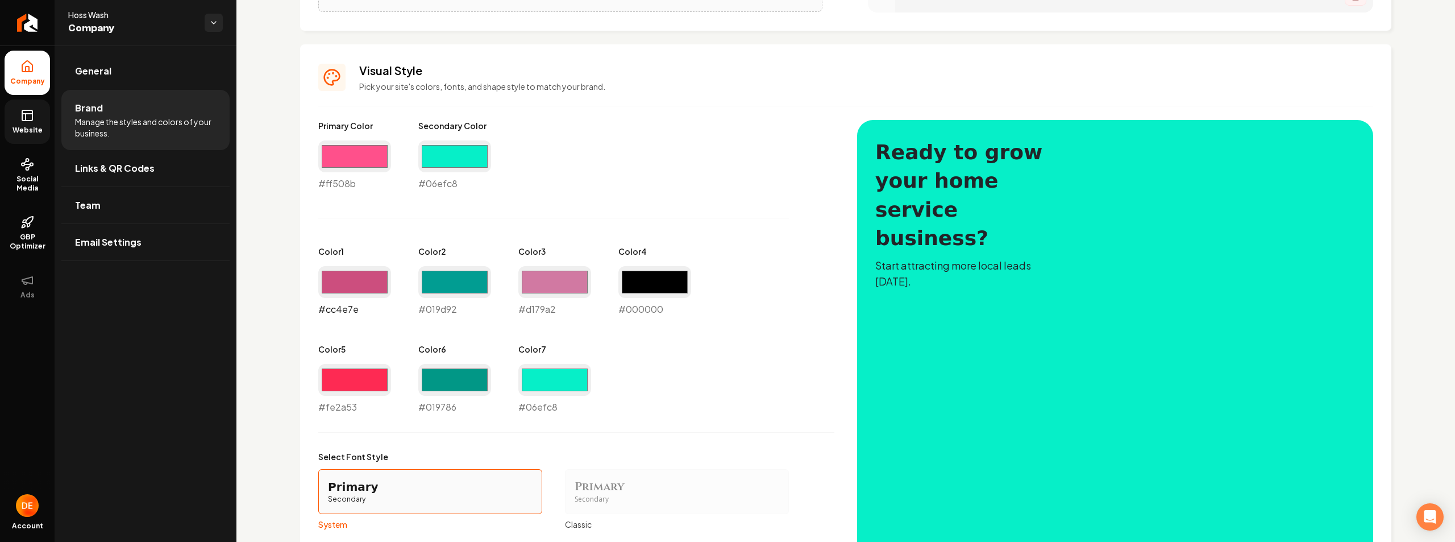
click at [374, 274] on input "#cc4e7e" at bounding box center [354, 282] width 73 height 32
click at [702, 182] on div "Primary Color #ff508b #ff508b Secondary Color #06efc8 #06efc8 Color 1 #028087 #…" at bounding box center [576, 267] width 516 height 294
click at [353, 285] on input "#028087" at bounding box center [354, 282] width 73 height 32
click at [767, 174] on div "Primary Color #ff508b #ff508b Secondary Color #06efc8 #06efc8 Color 1 #006d84 #…" at bounding box center [576, 267] width 516 height 294
click at [367, 283] on input "#006d84" at bounding box center [354, 282] width 73 height 32
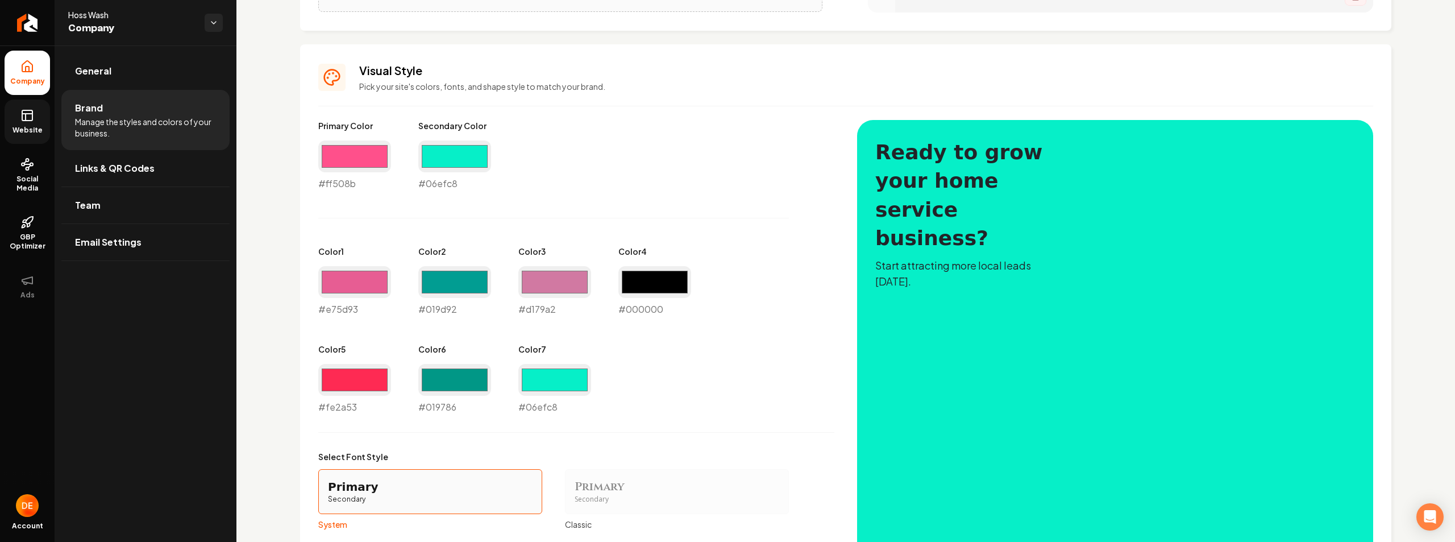
type input "#e75d93"
click at [419, 223] on div "Primary Color #ff508b #ff508b Secondary Color #06efc8 #06efc8 Color 1 #e75d93 #…" at bounding box center [576, 267] width 516 height 294
drag, startPoint x: 445, startPoint y: 277, endPoint x: 452, endPoint y: 286, distance: 11.7
click at [445, 276] on input "#019d92" at bounding box center [454, 282] width 73 height 32
type input "#fe388f"
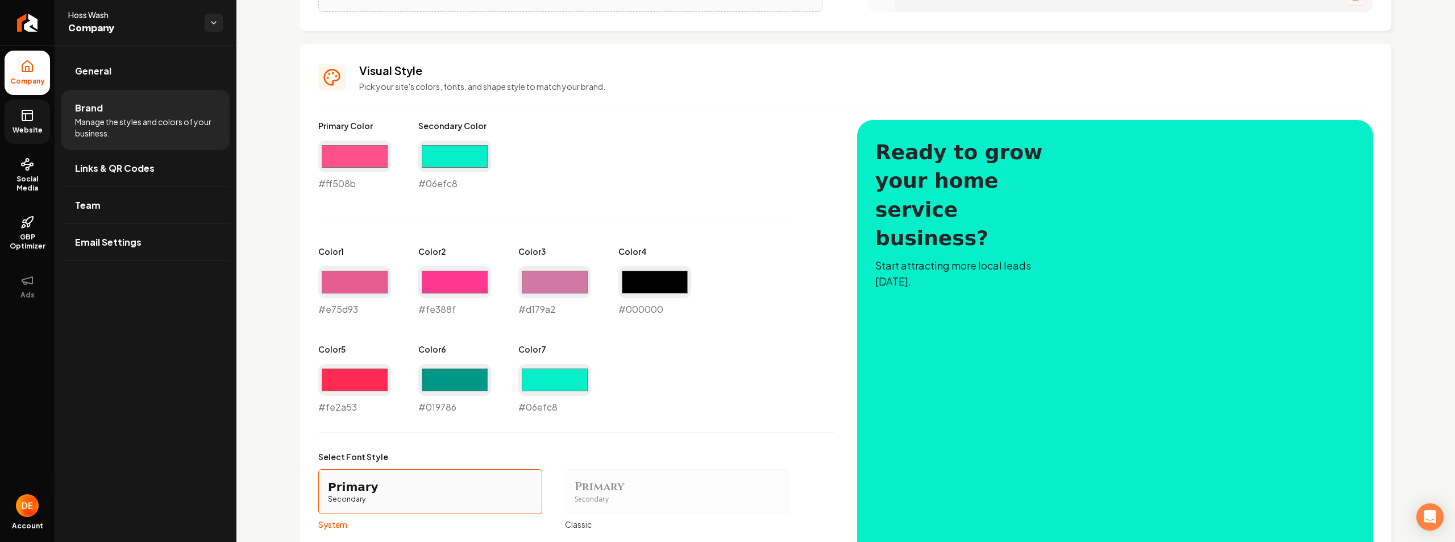
click at [643, 178] on div "Primary Color #ff508b #ff508b Secondary Color #06efc8 #06efc8 Color 1 #e75d93 #…" at bounding box center [576, 267] width 516 height 294
